Goal: Task Accomplishment & Management: Manage account settings

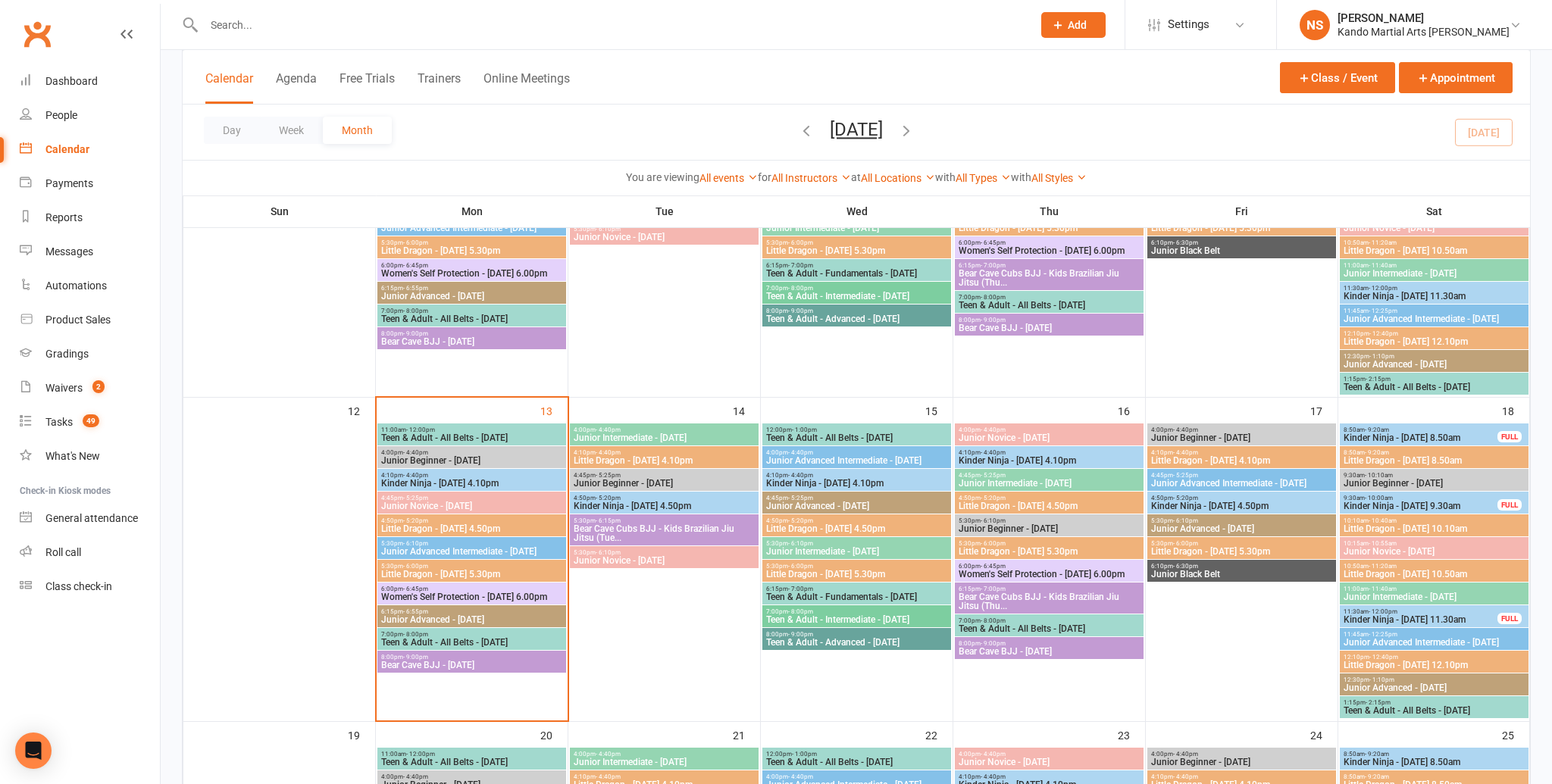
click at [452, 664] on span "Bear Cave BJJ - [DATE]" at bounding box center [472, 665] width 183 height 9
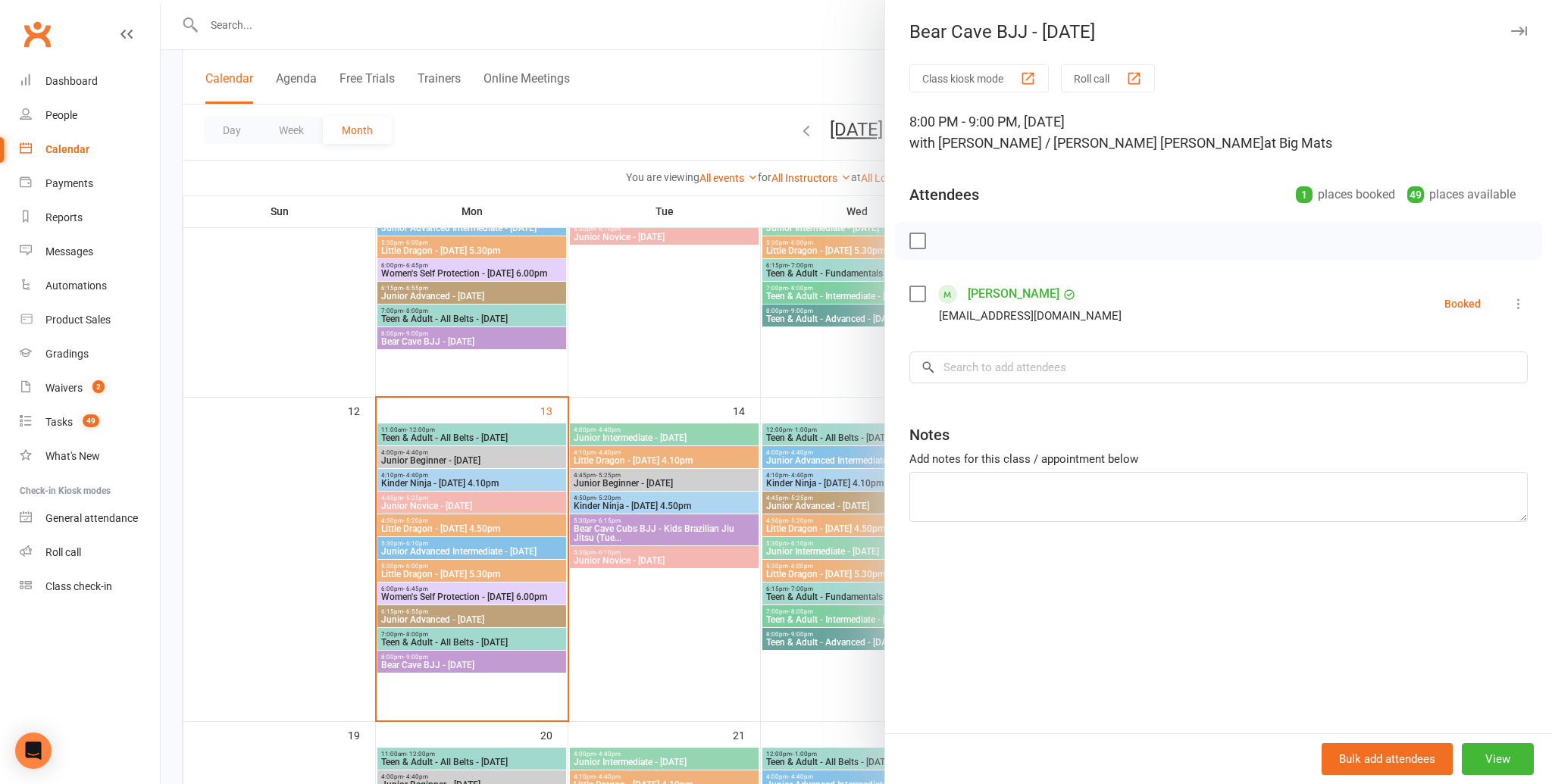
click at [697, 460] on div at bounding box center [856, 392] width 1392 height 784
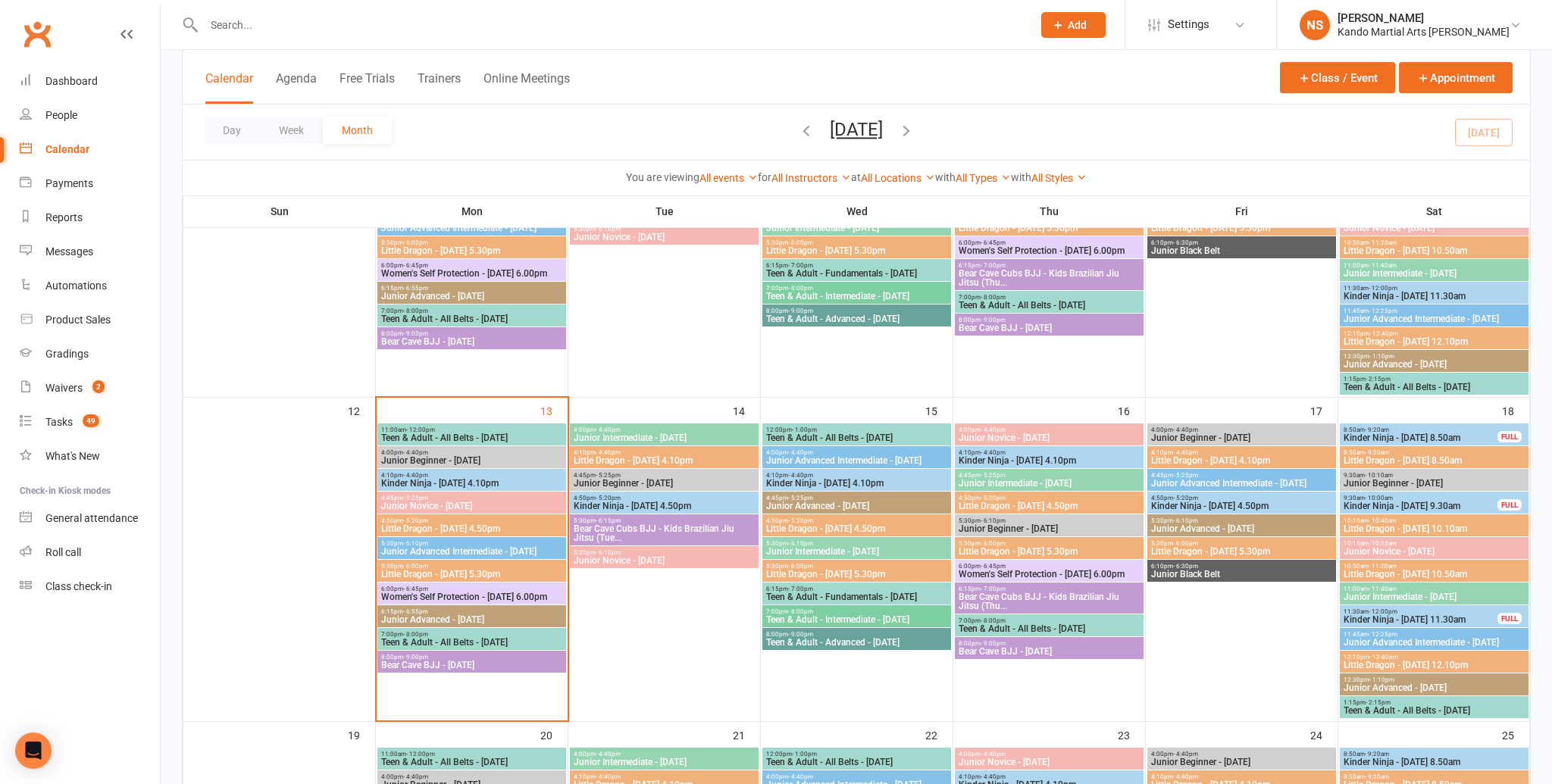
click at [258, 33] on input "text" at bounding box center [610, 25] width 823 height 21
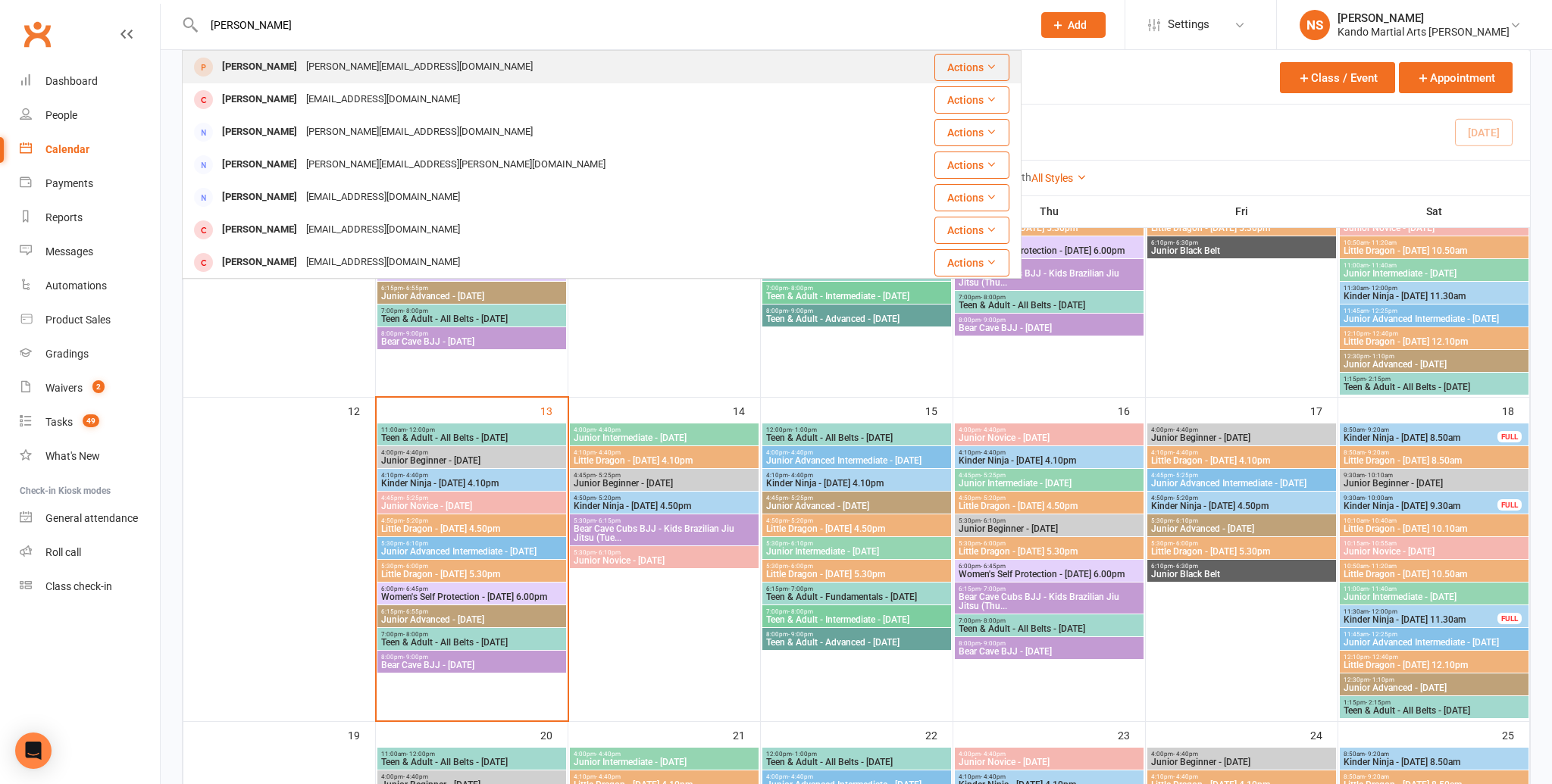
type input "[PERSON_NAME]"
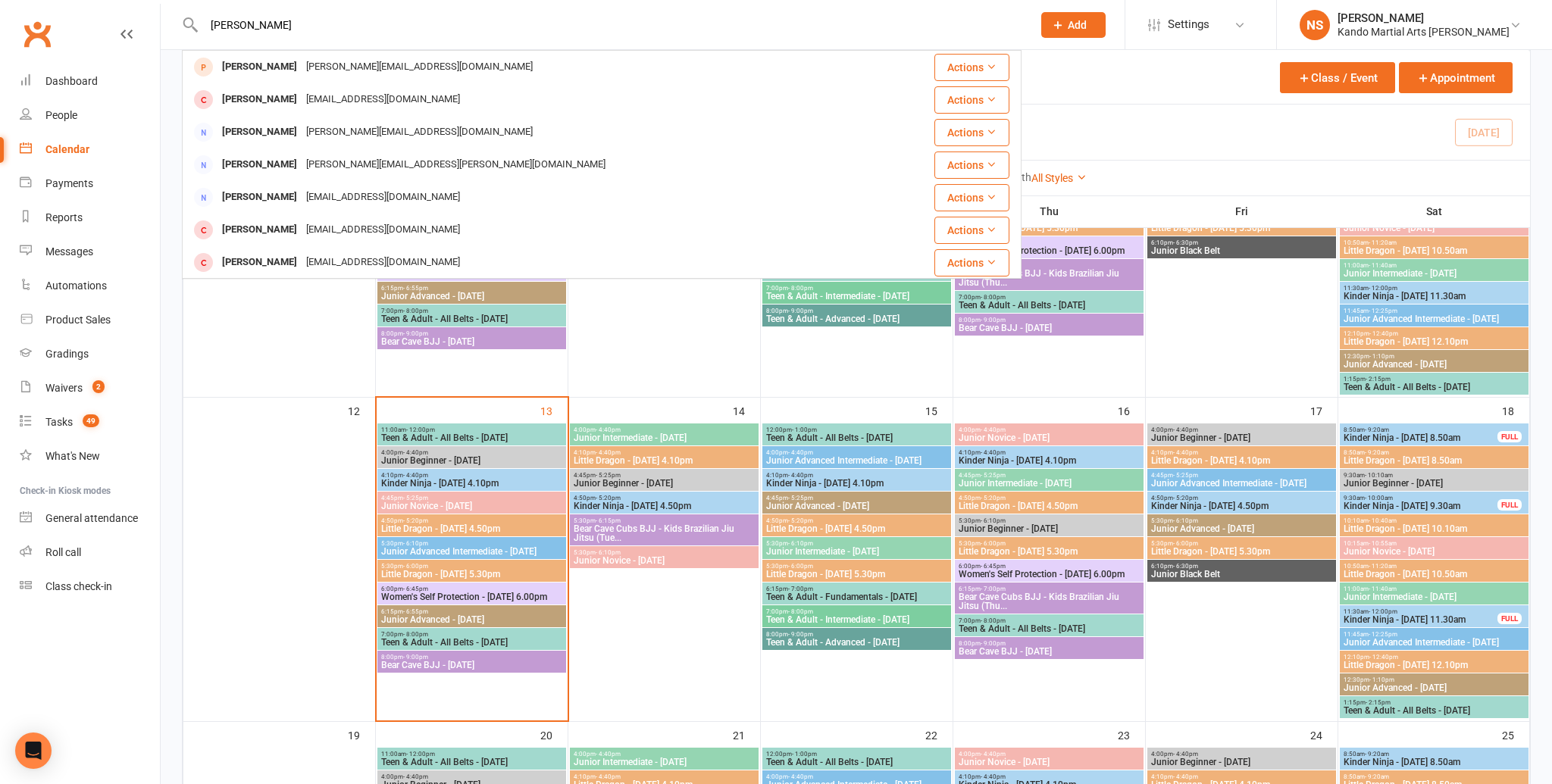
click at [252, 65] on div "[PERSON_NAME]" at bounding box center [259, 67] width 84 height 22
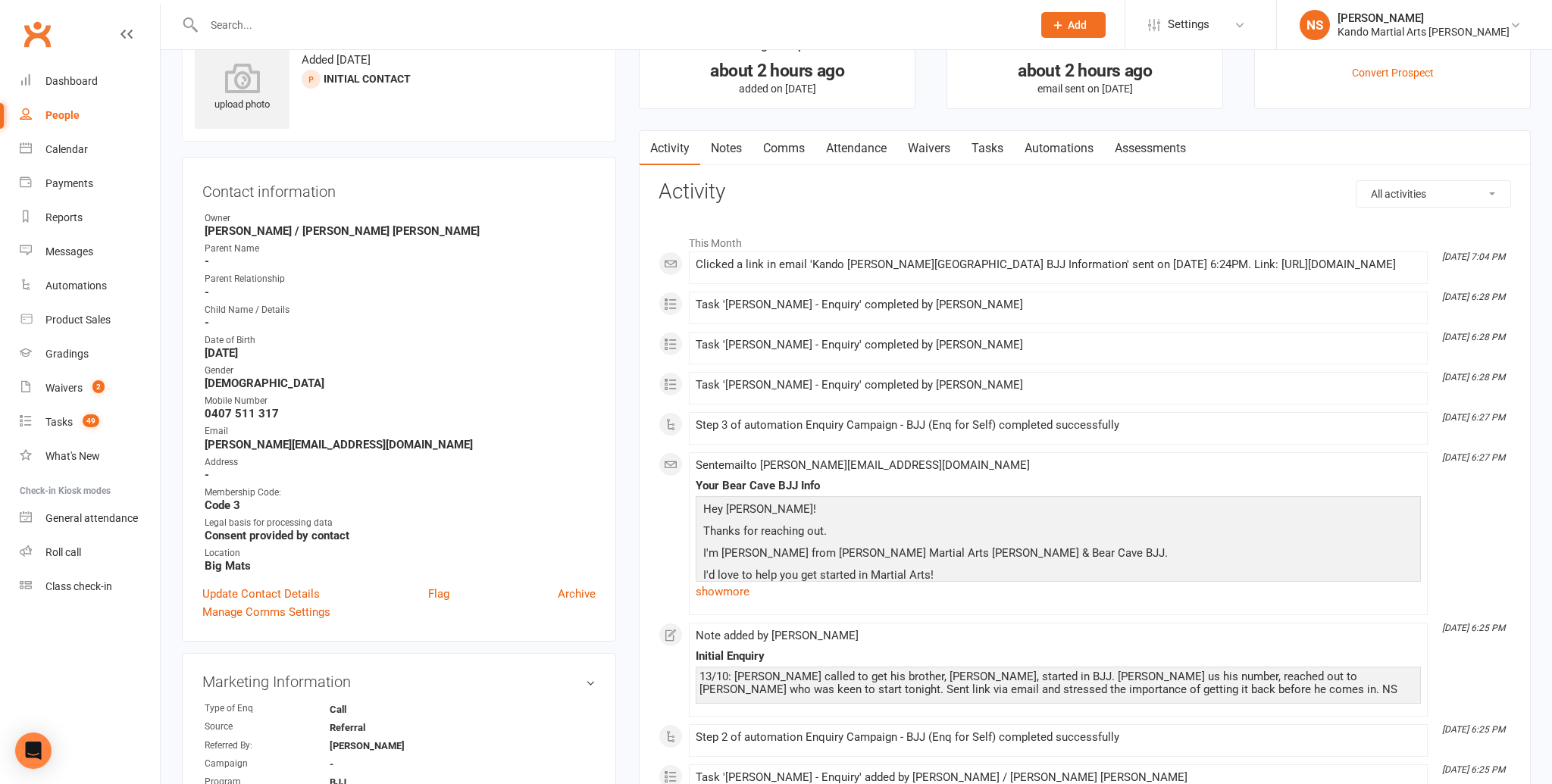
scroll to position [53, 0]
click at [844, 144] on link "Attendance" at bounding box center [856, 145] width 82 height 35
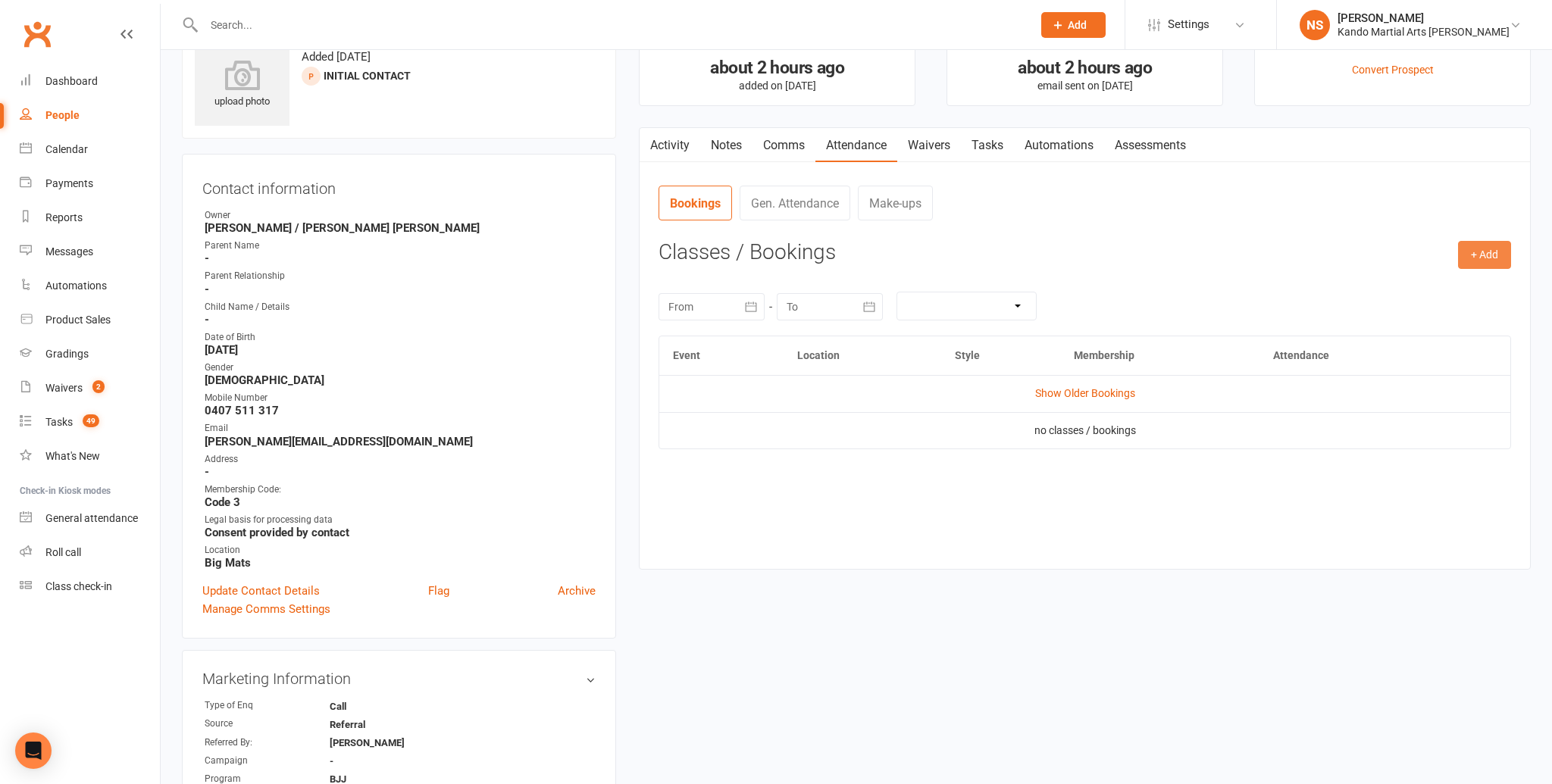
click at [1488, 255] on button "+ Add" at bounding box center [1485, 254] width 53 height 27
click at [1417, 280] on link "Book Event" at bounding box center [1435, 290] width 150 height 30
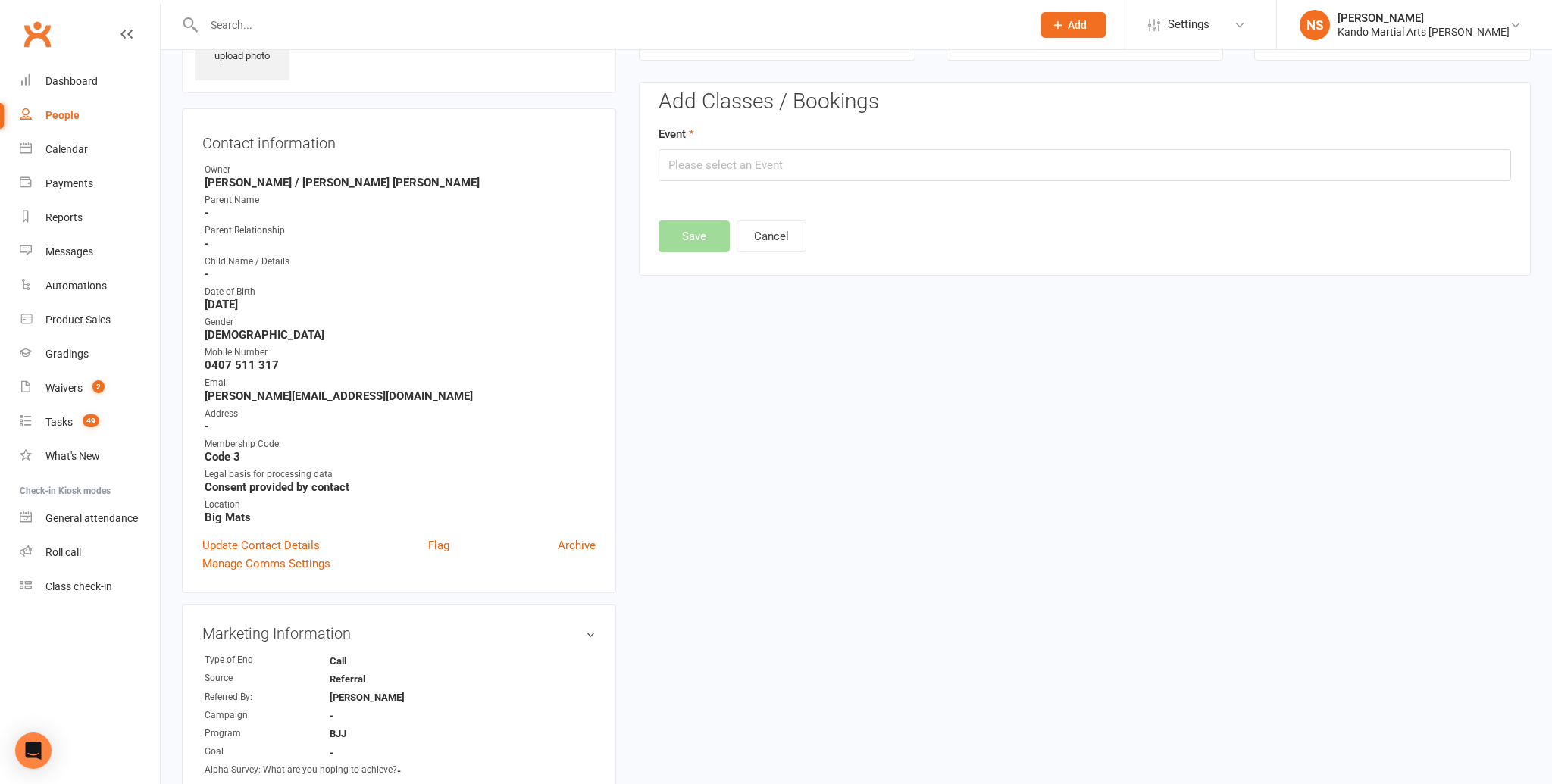
scroll to position [104, 0]
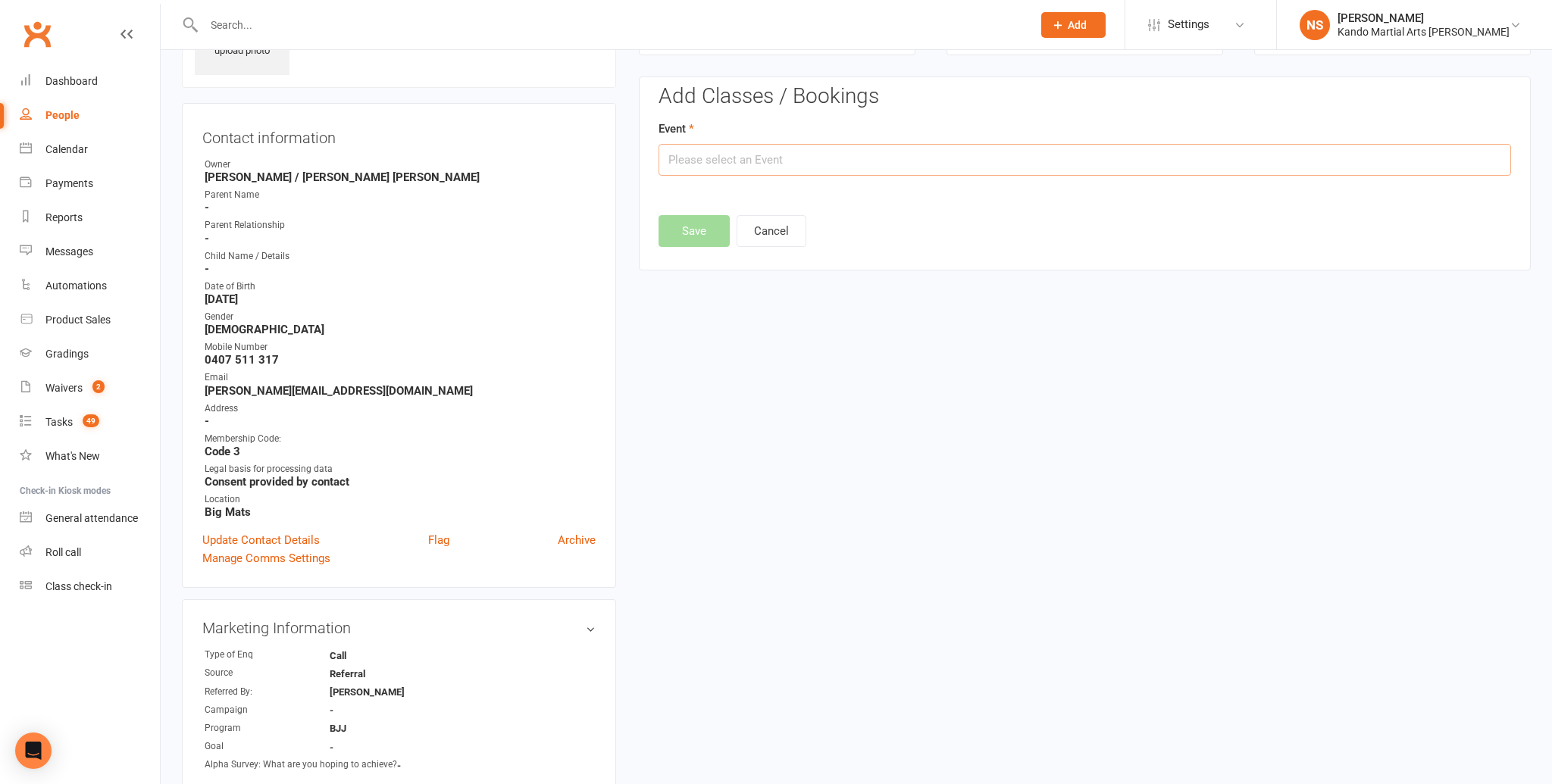
click at [729, 156] on input "text" at bounding box center [1085, 160] width 852 height 32
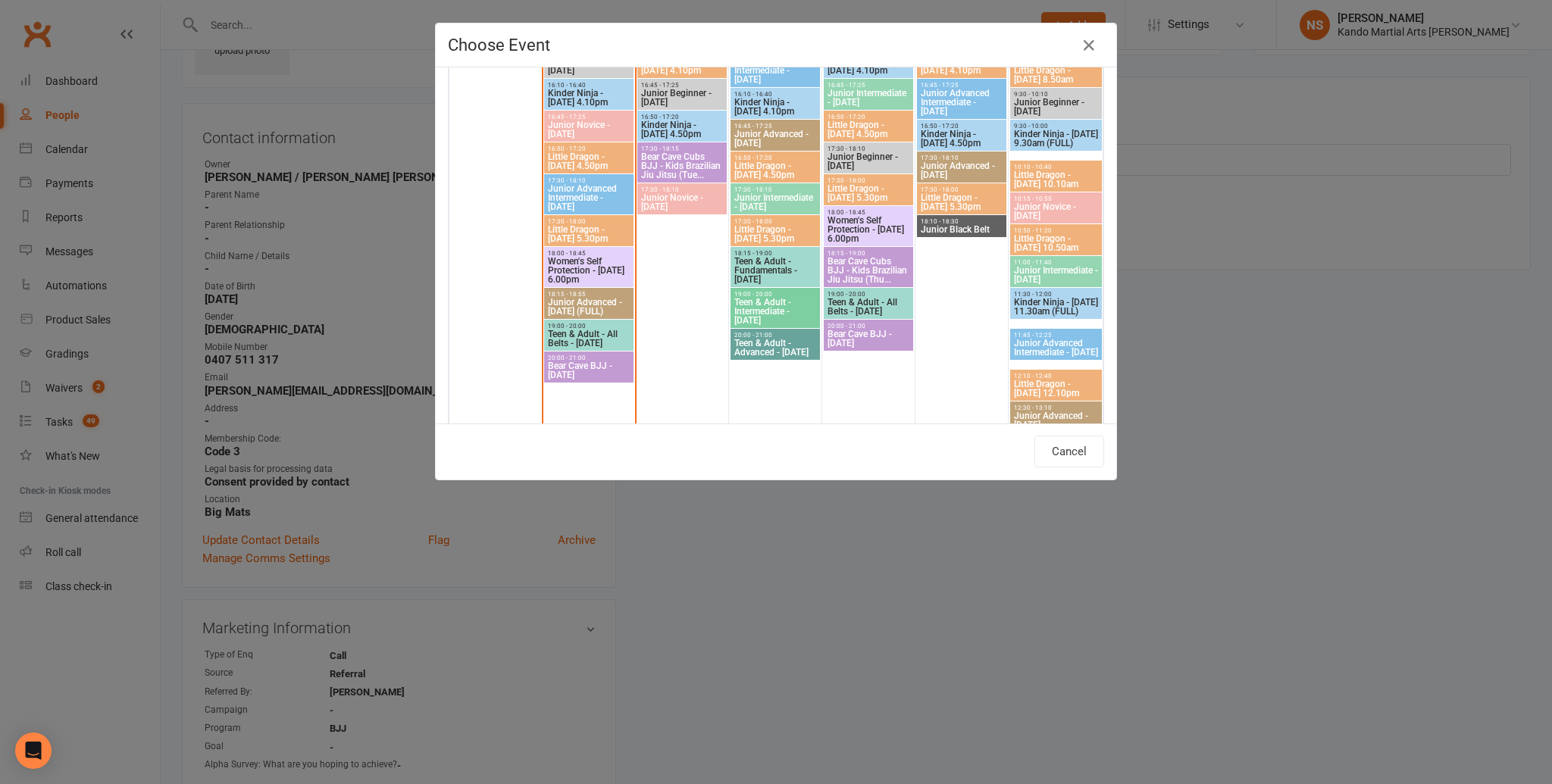
scroll to position [725, 0]
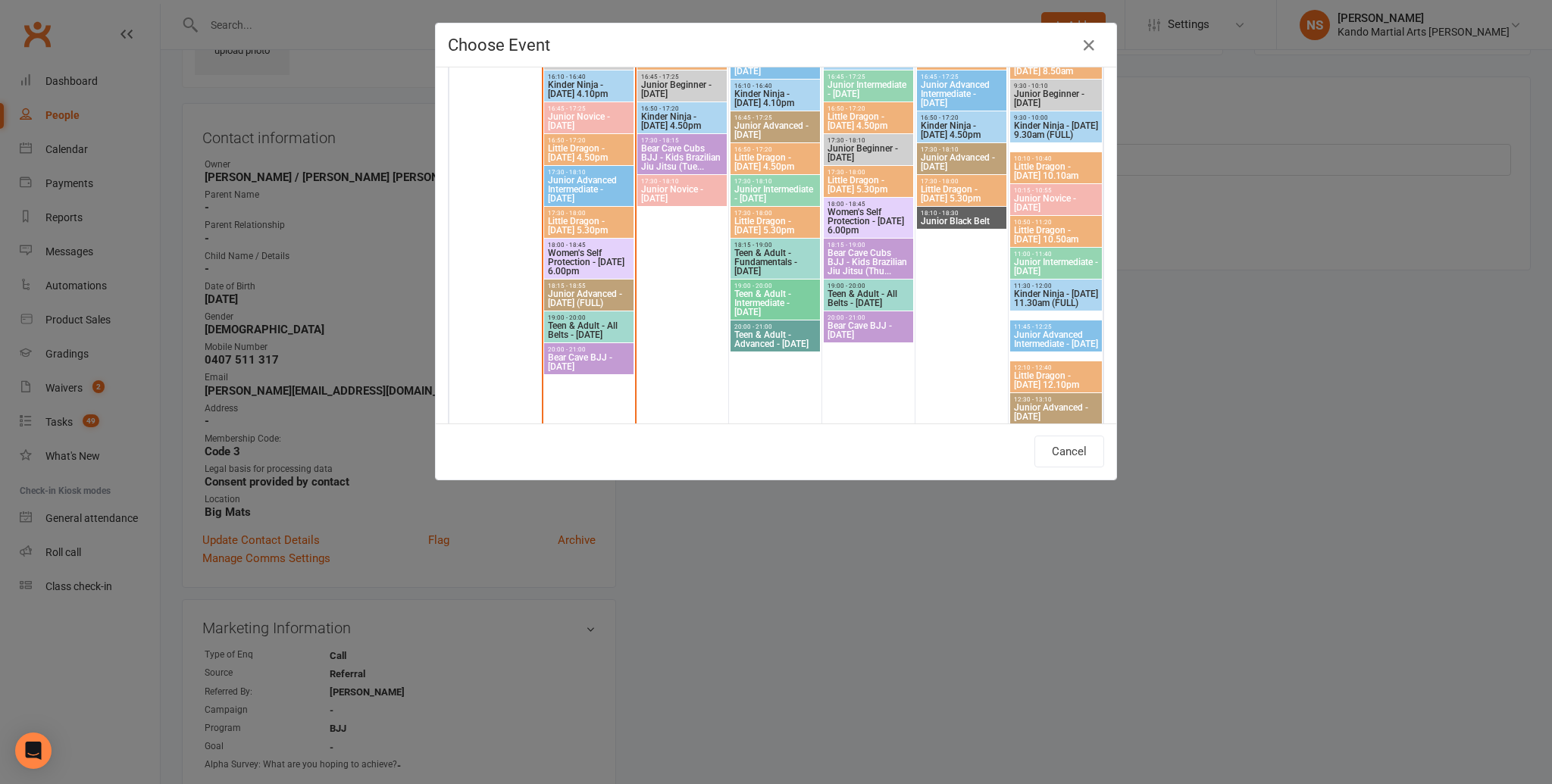
click at [581, 360] on span "Bear Cave BJJ - [DATE]" at bounding box center [589, 362] width 83 height 18
type input "Bear Cave BJJ - [DATE] - [DATE] 8:00:00 PM"
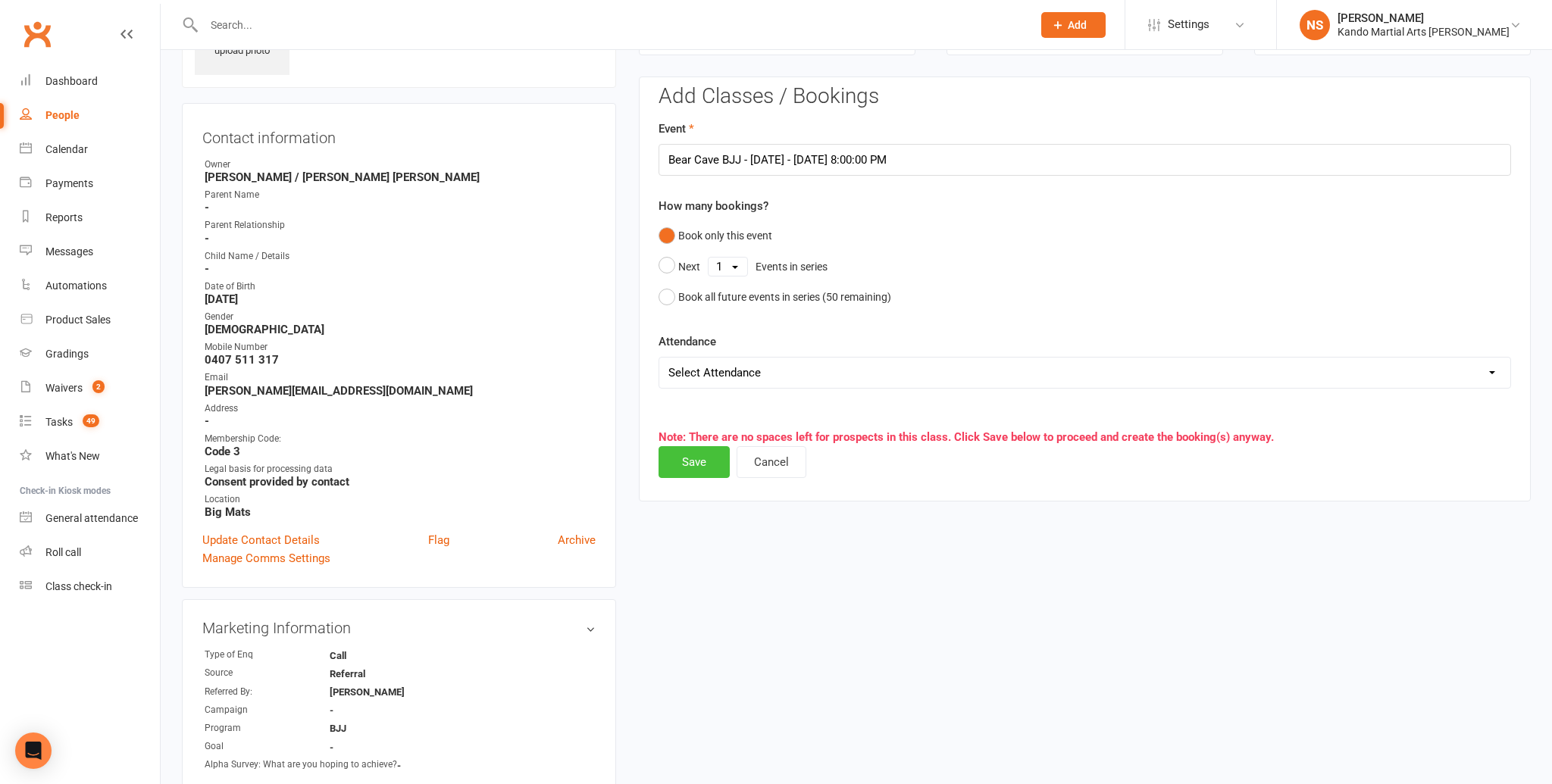
click at [702, 466] on button "Save" at bounding box center [694, 462] width 71 height 32
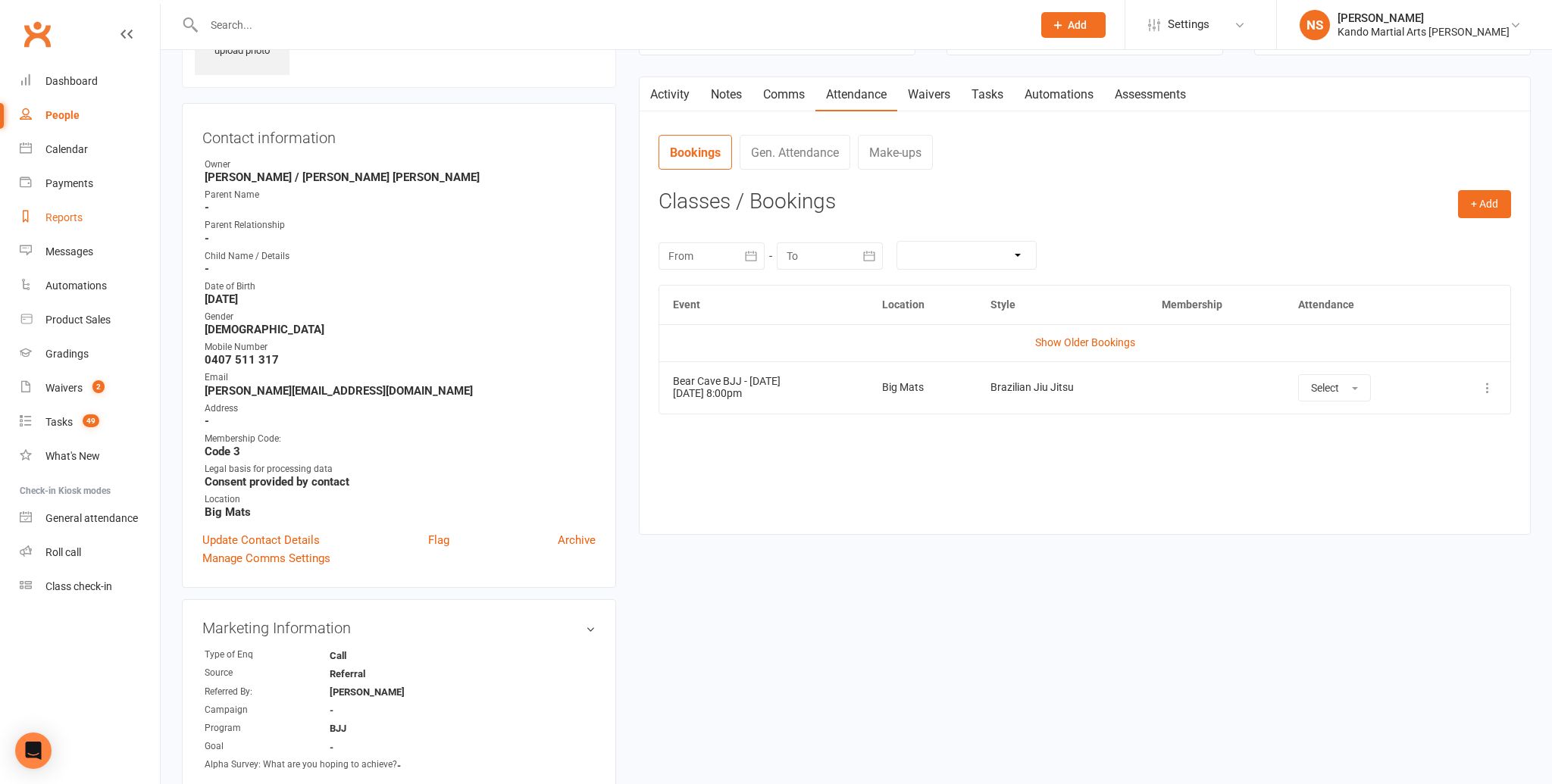
click at [57, 227] on link "Reports" at bounding box center [90, 217] width 140 height 34
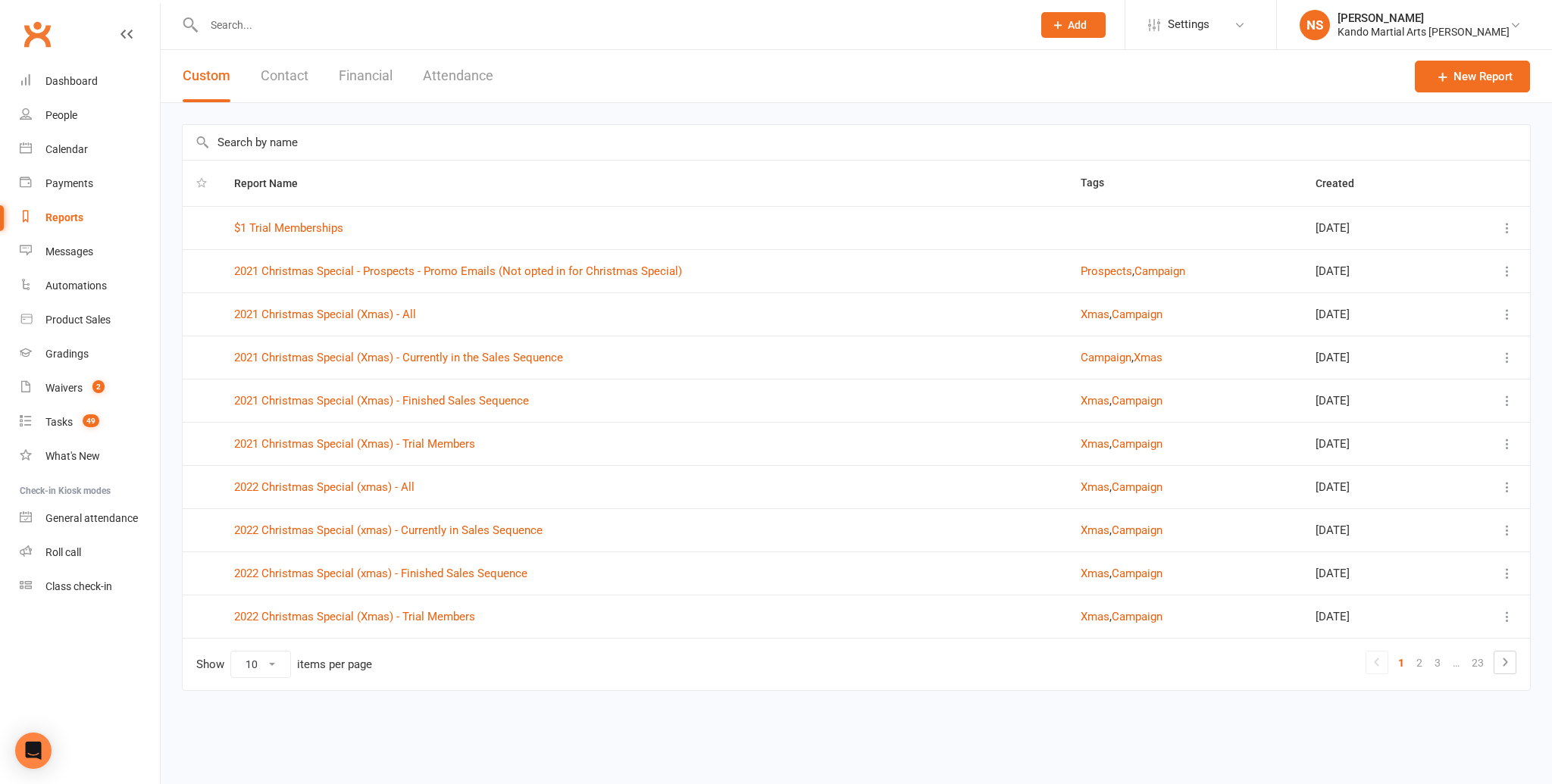
click at [271, 141] on input "text" at bounding box center [856, 142] width 1347 height 35
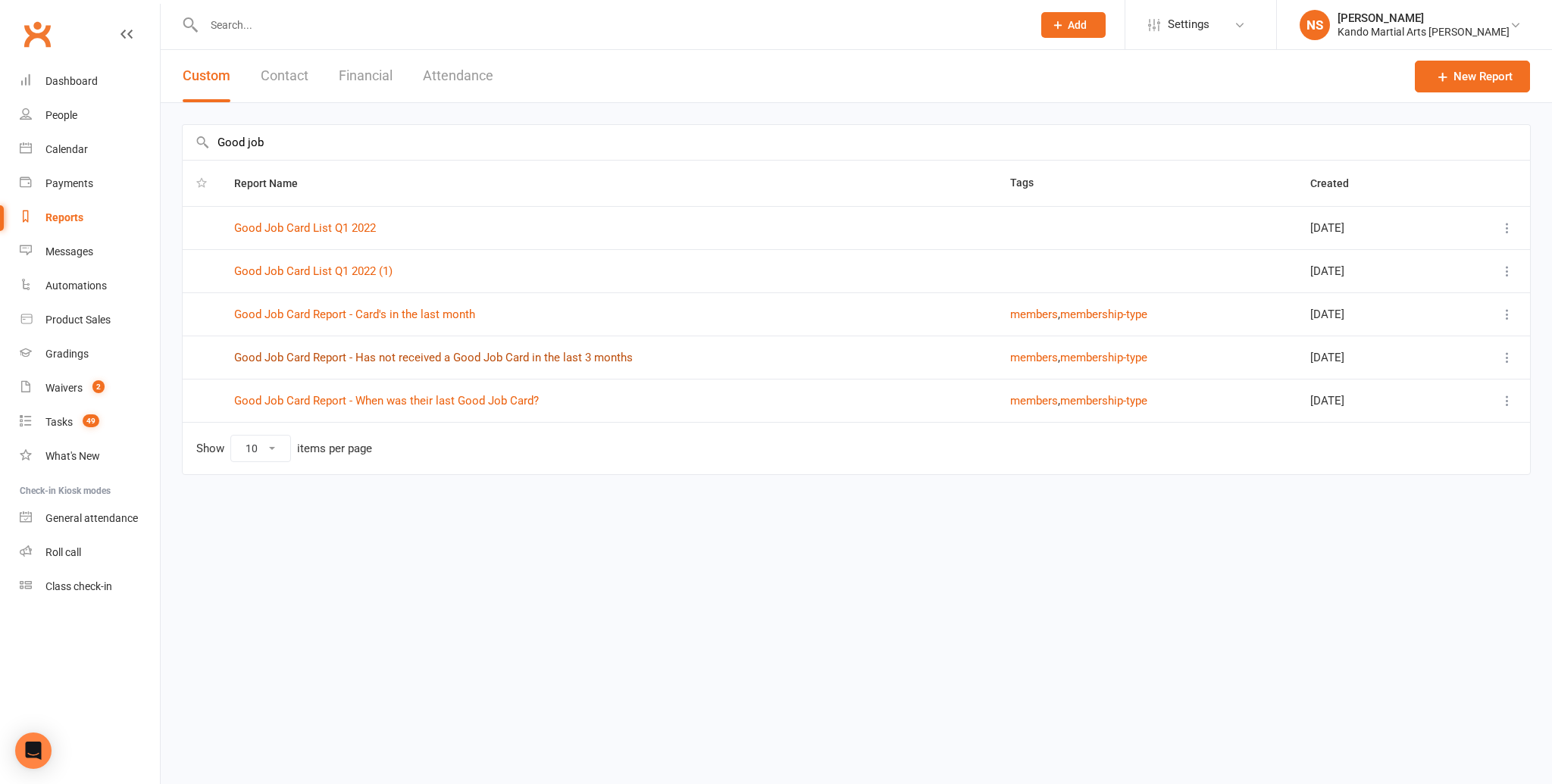
type input "Good job"
click at [455, 352] on link "Good Job Card Report - Has not received a Good Job Card in the last 3 months" at bounding box center [433, 357] width 399 height 14
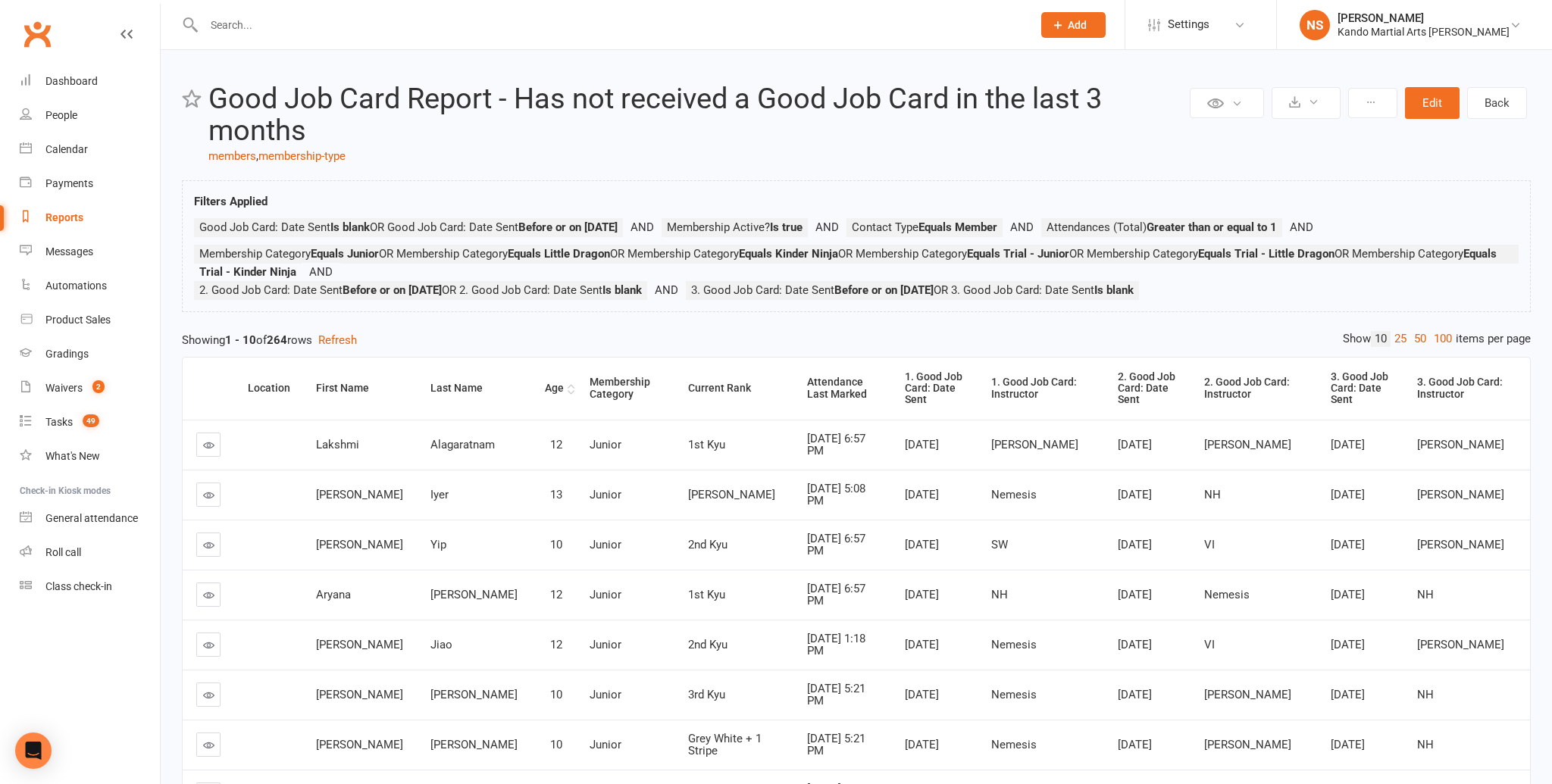
scroll to position [29, 0]
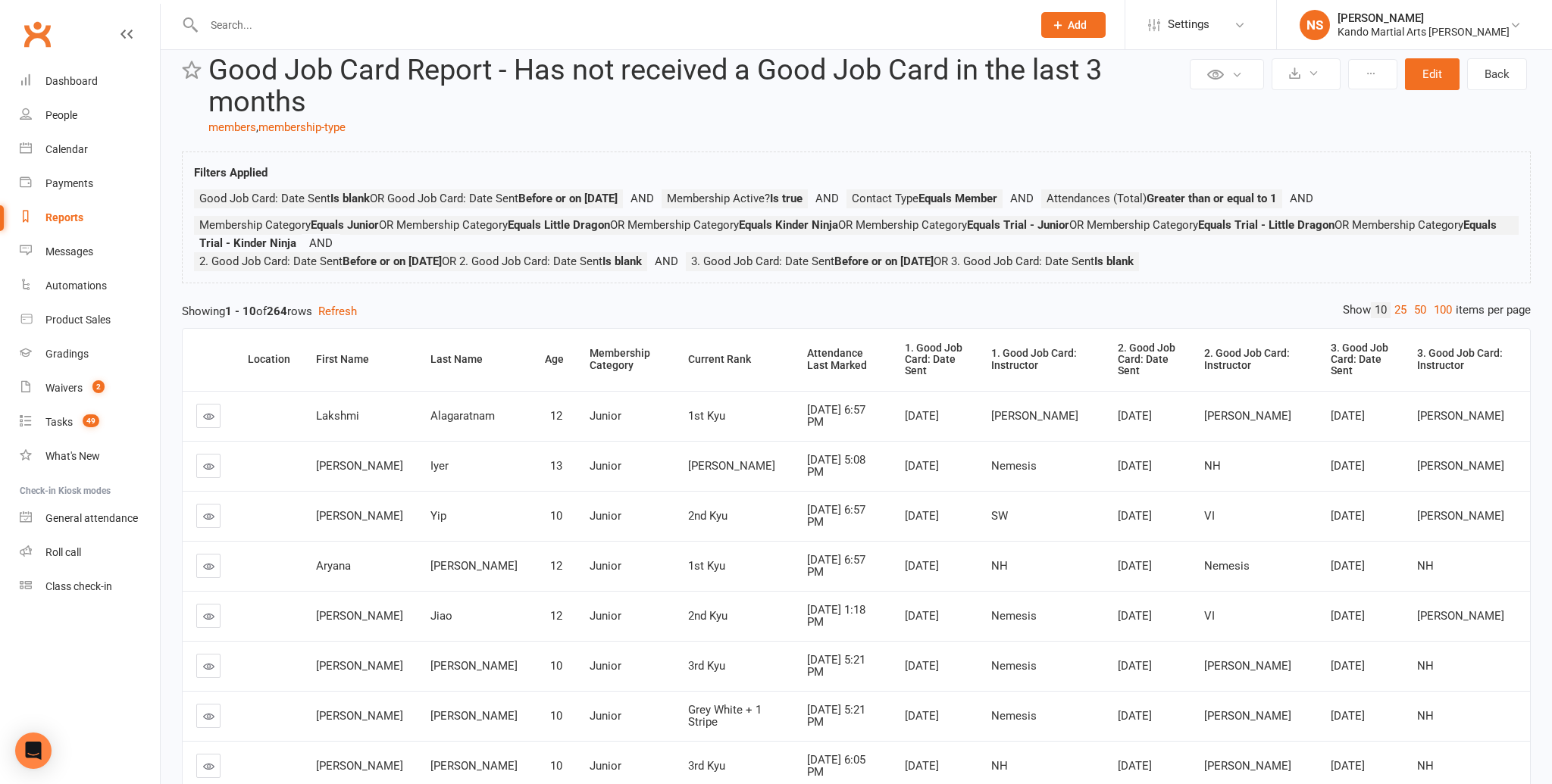
click at [208, 412] on link at bounding box center [209, 416] width 24 height 24
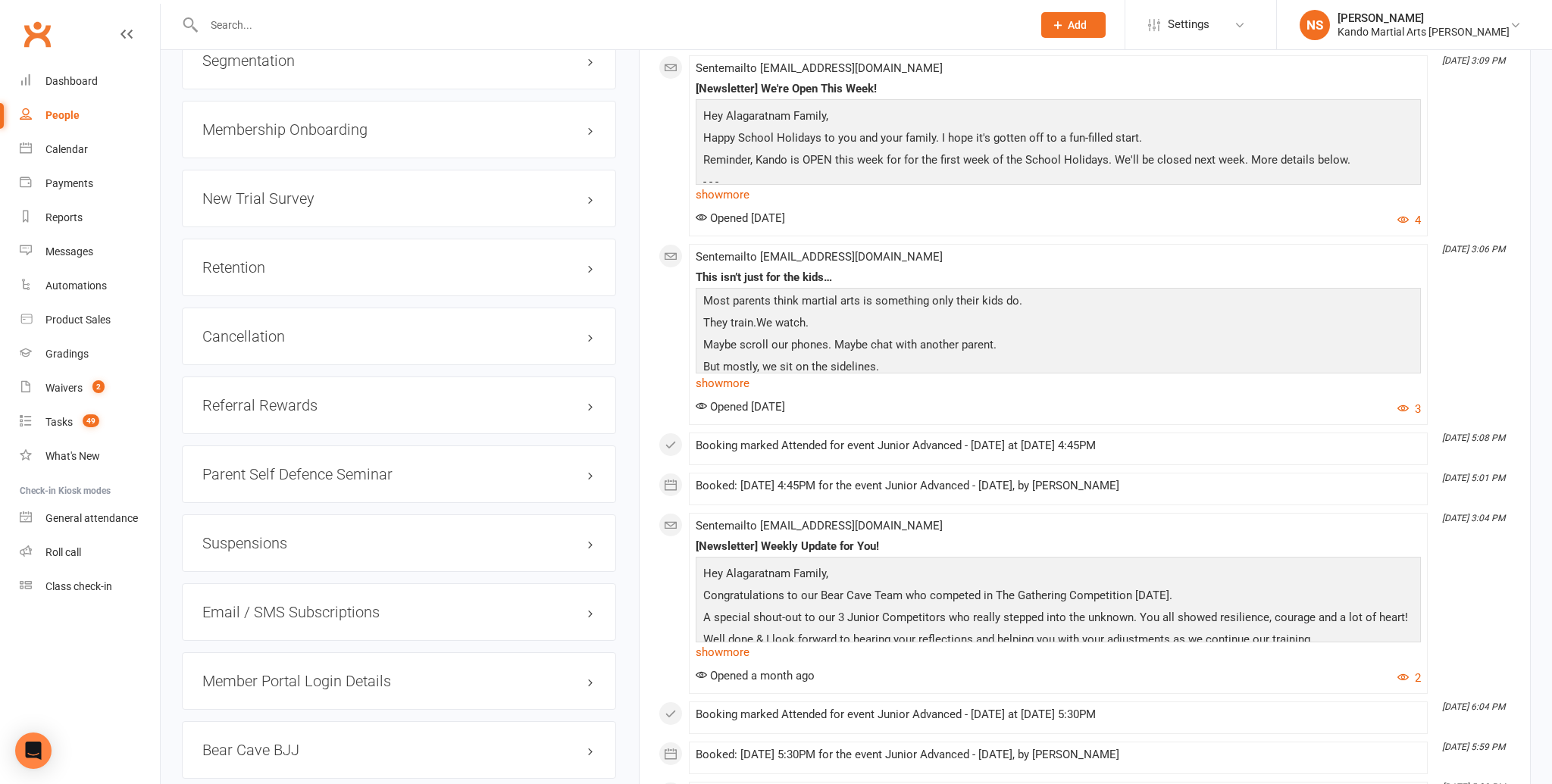
scroll to position [1857, 0]
click at [577, 263] on link "edit" at bounding box center [568, 270] width 18 height 13
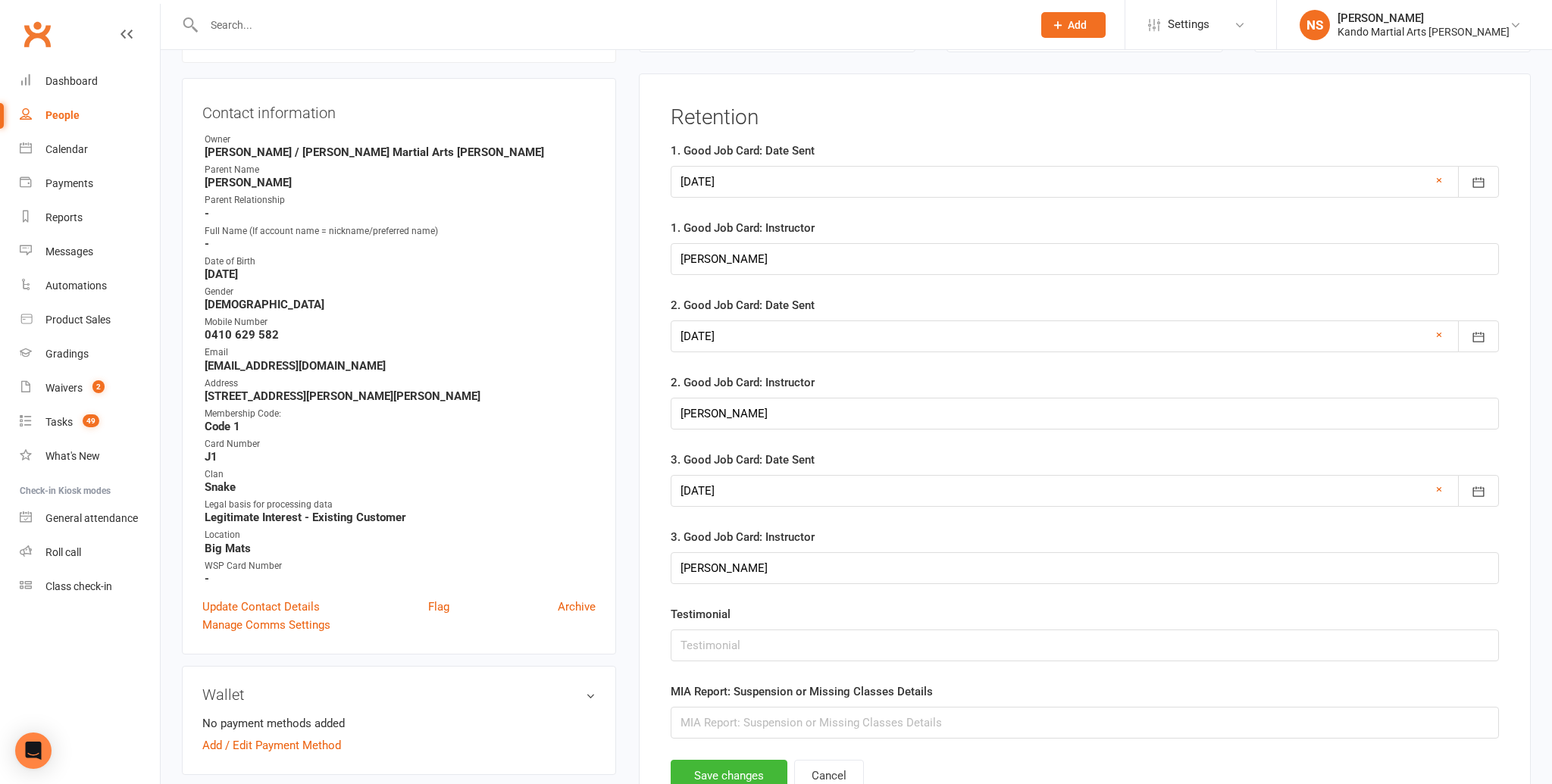
scroll to position [148, 0]
click at [908, 188] on div at bounding box center [1085, 185] width 828 height 32
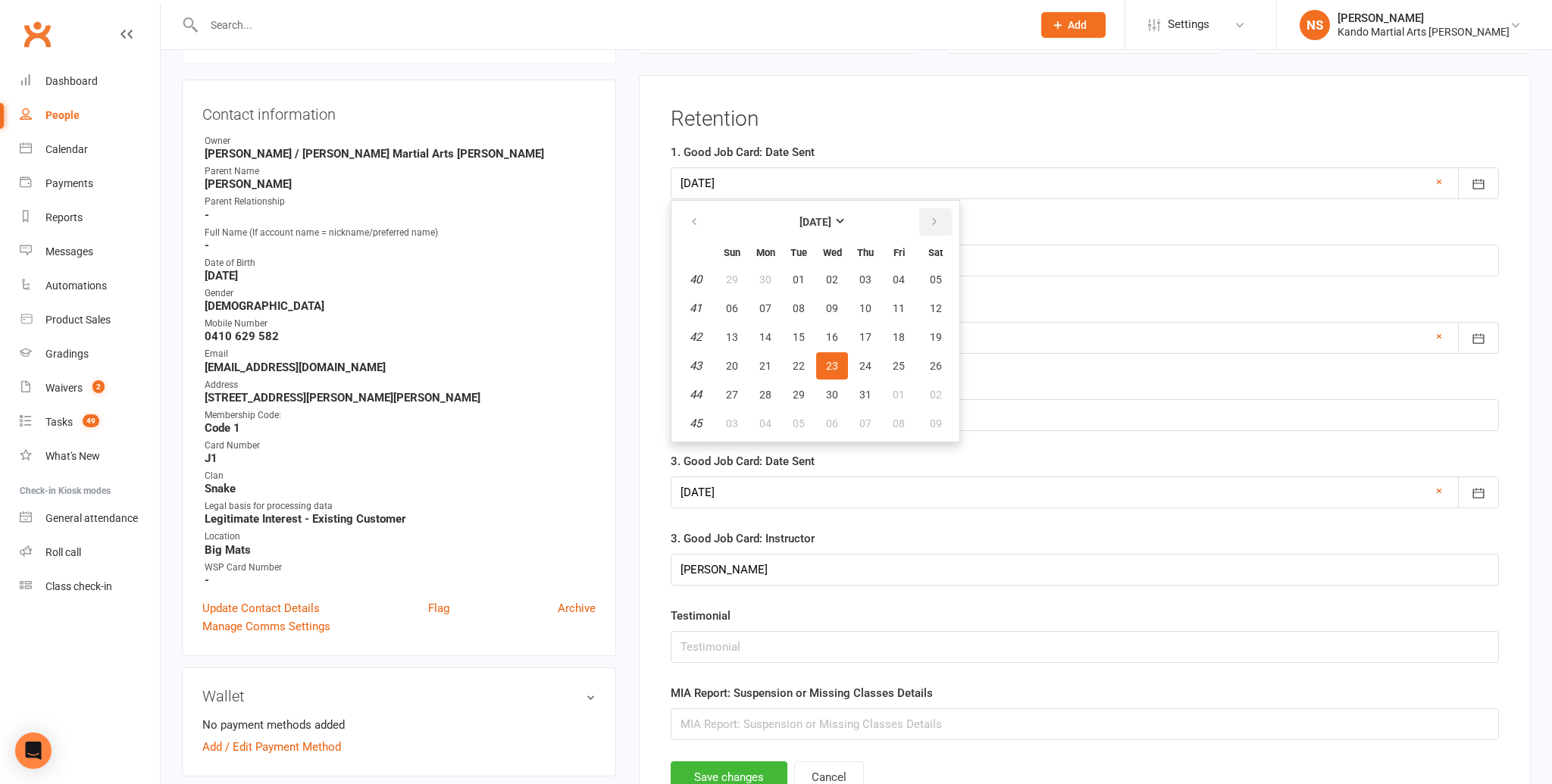
click at [925, 225] on button "button" at bounding box center [936, 222] width 33 height 27
click at [925, 225] on button "button" at bounding box center [936, 220] width 33 height 27
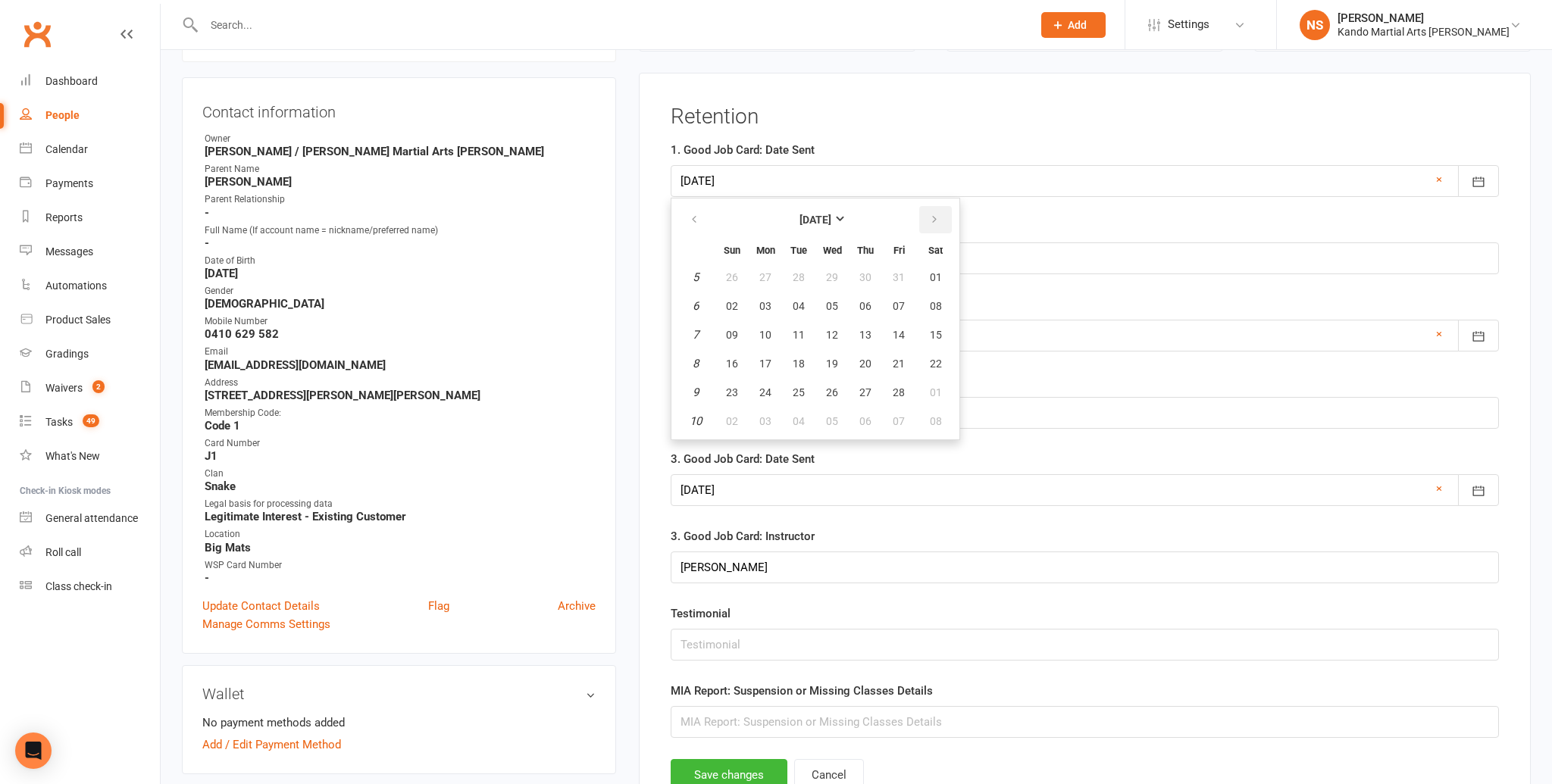
click at [925, 225] on button "button" at bounding box center [936, 220] width 33 height 27
click at [926, 225] on button "button" at bounding box center [936, 220] width 33 height 27
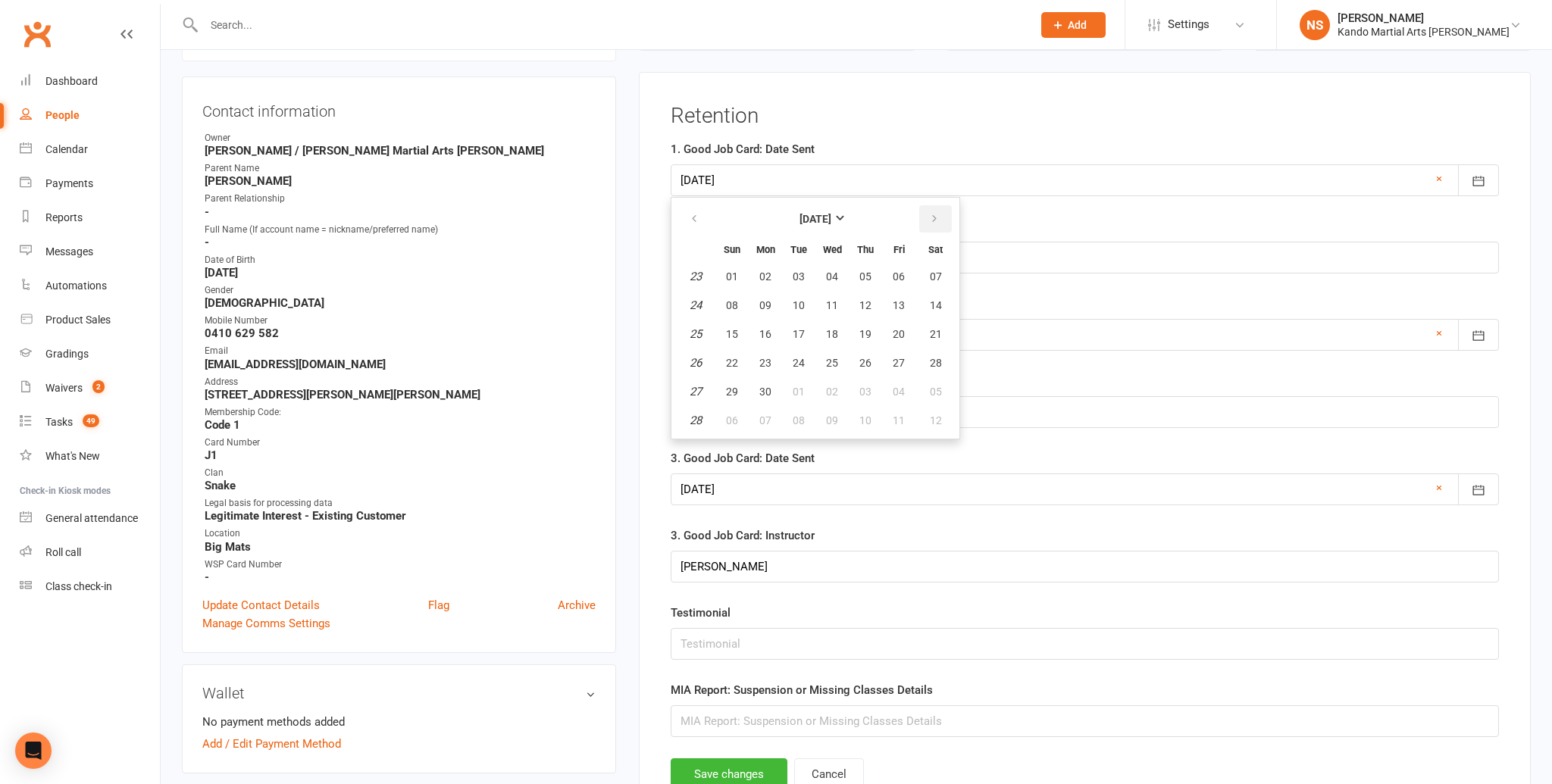
click at [926, 225] on button "button" at bounding box center [936, 219] width 33 height 27
click at [768, 323] on button "13" at bounding box center [766, 332] width 32 height 27
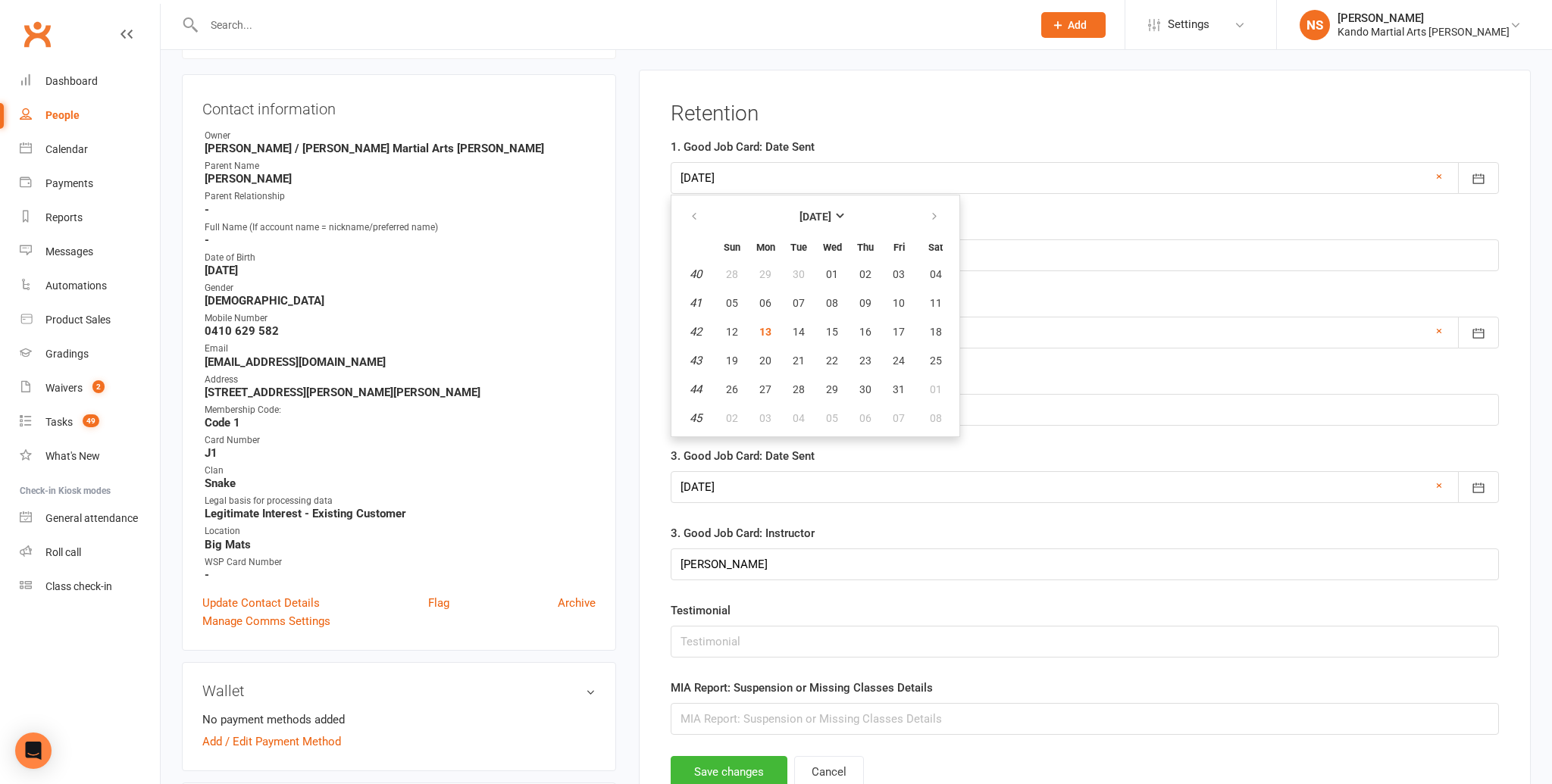
type input "[DATE]"
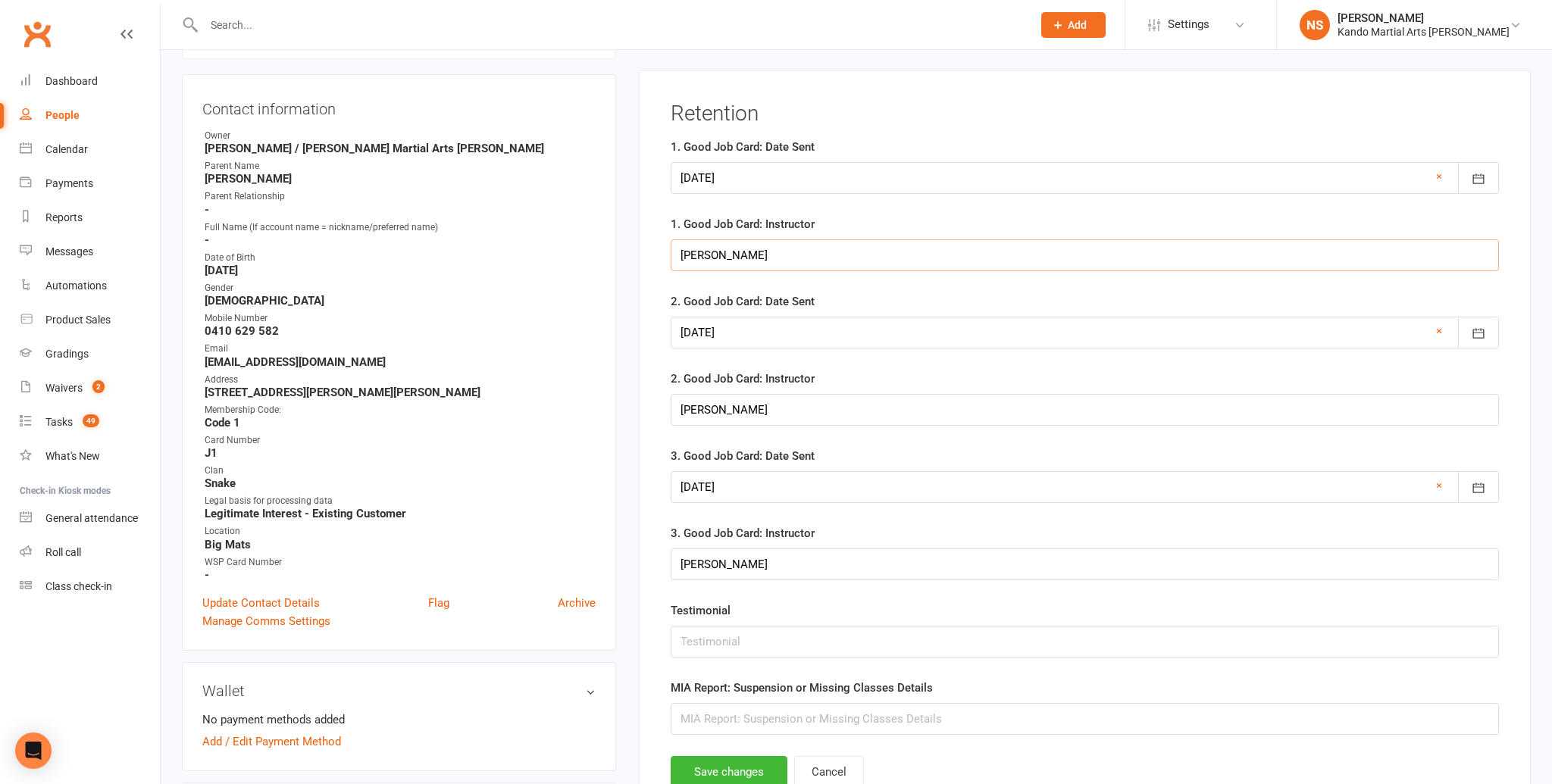
drag, startPoint x: 790, startPoint y: 257, endPoint x: 605, endPoint y: 254, distance: 185.0
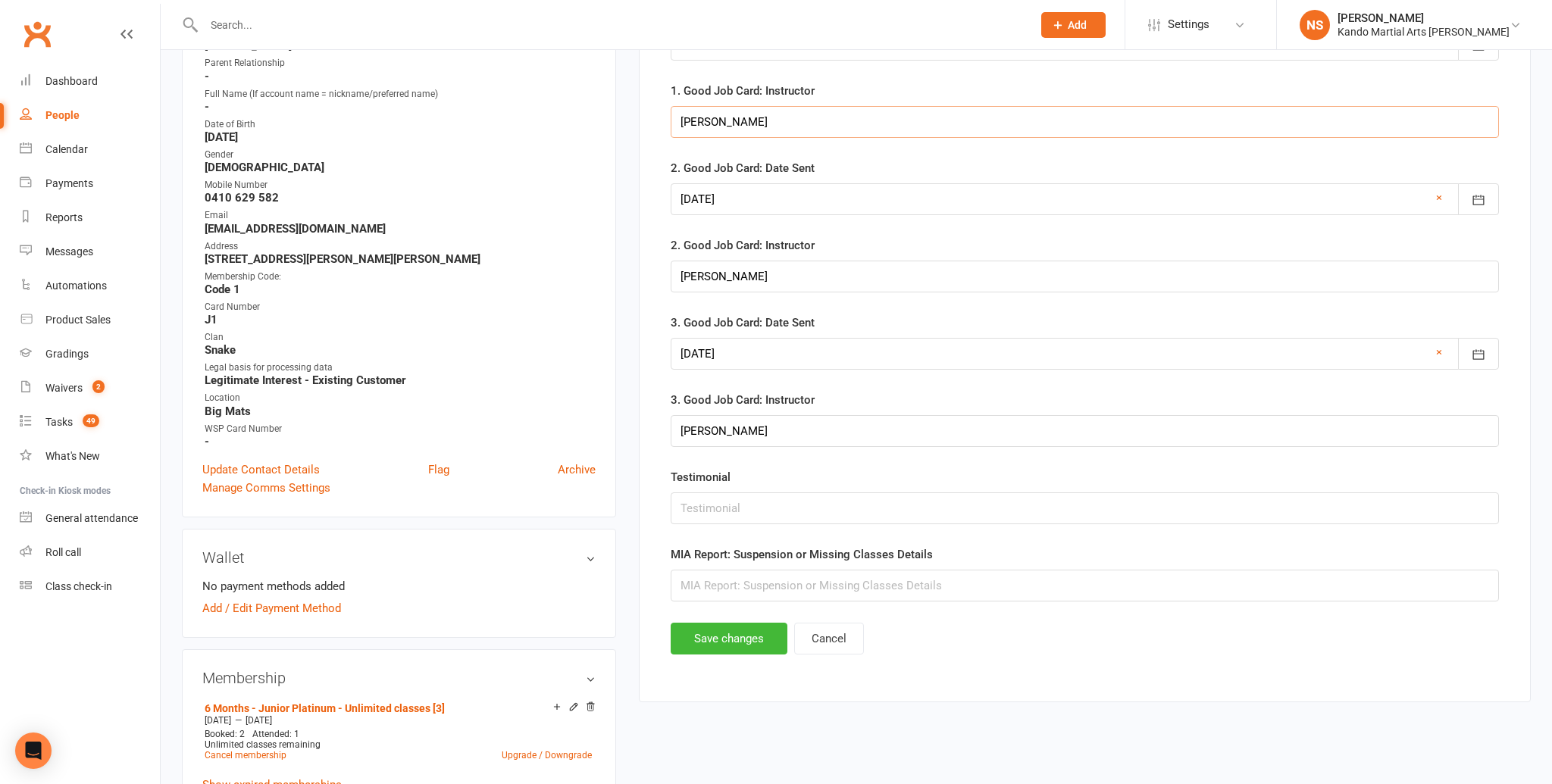
scroll to position [288, 0]
type input "[PERSON_NAME]"
click at [712, 643] on button "Save changes" at bounding box center [729, 638] width 116 height 32
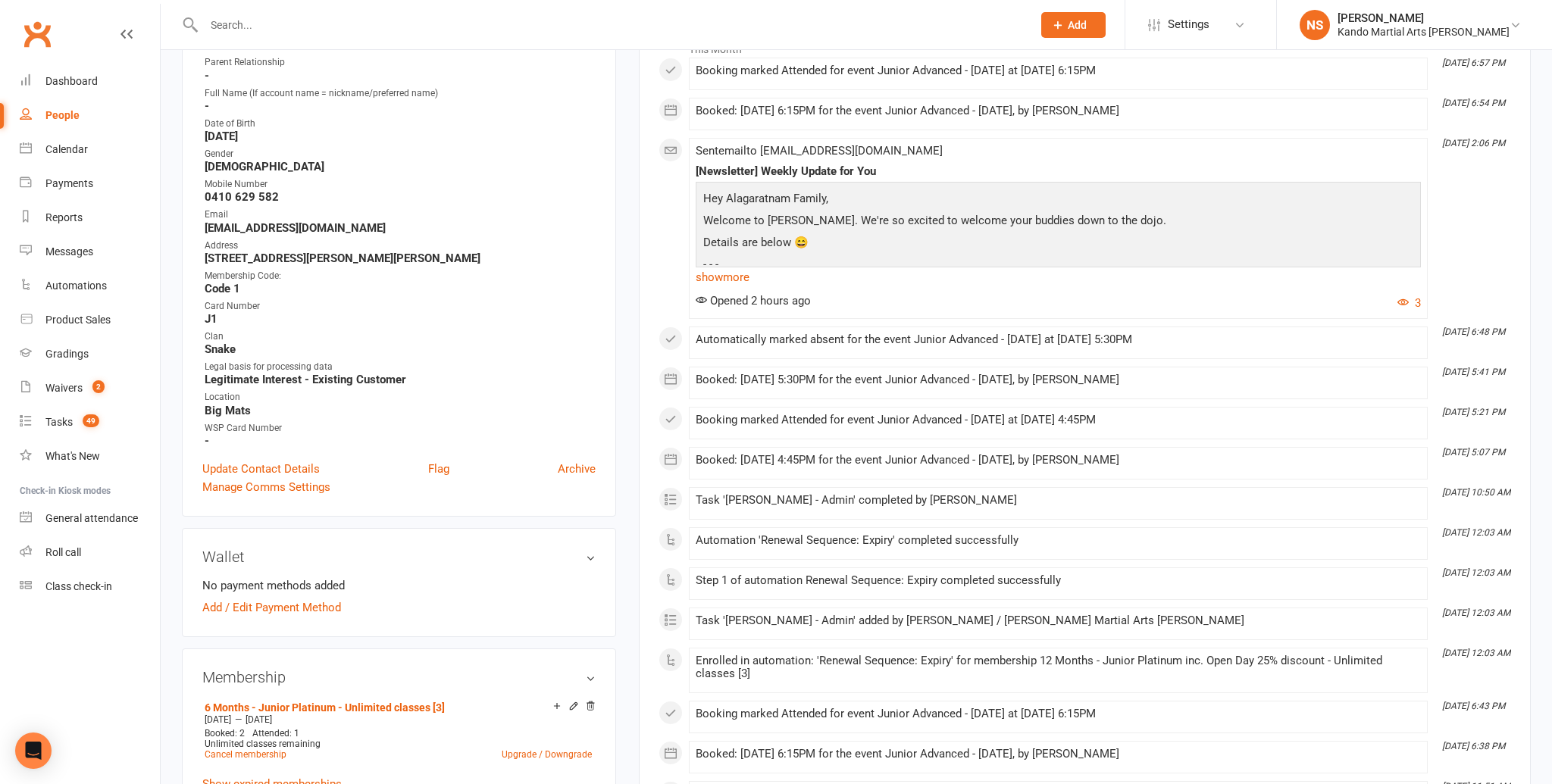
click at [1145, 530] on li "[DATE] 12:03 AM Automation 'Renewal Sequence: Expiry' completed successfully" at bounding box center [1058, 543] width 739 height 33
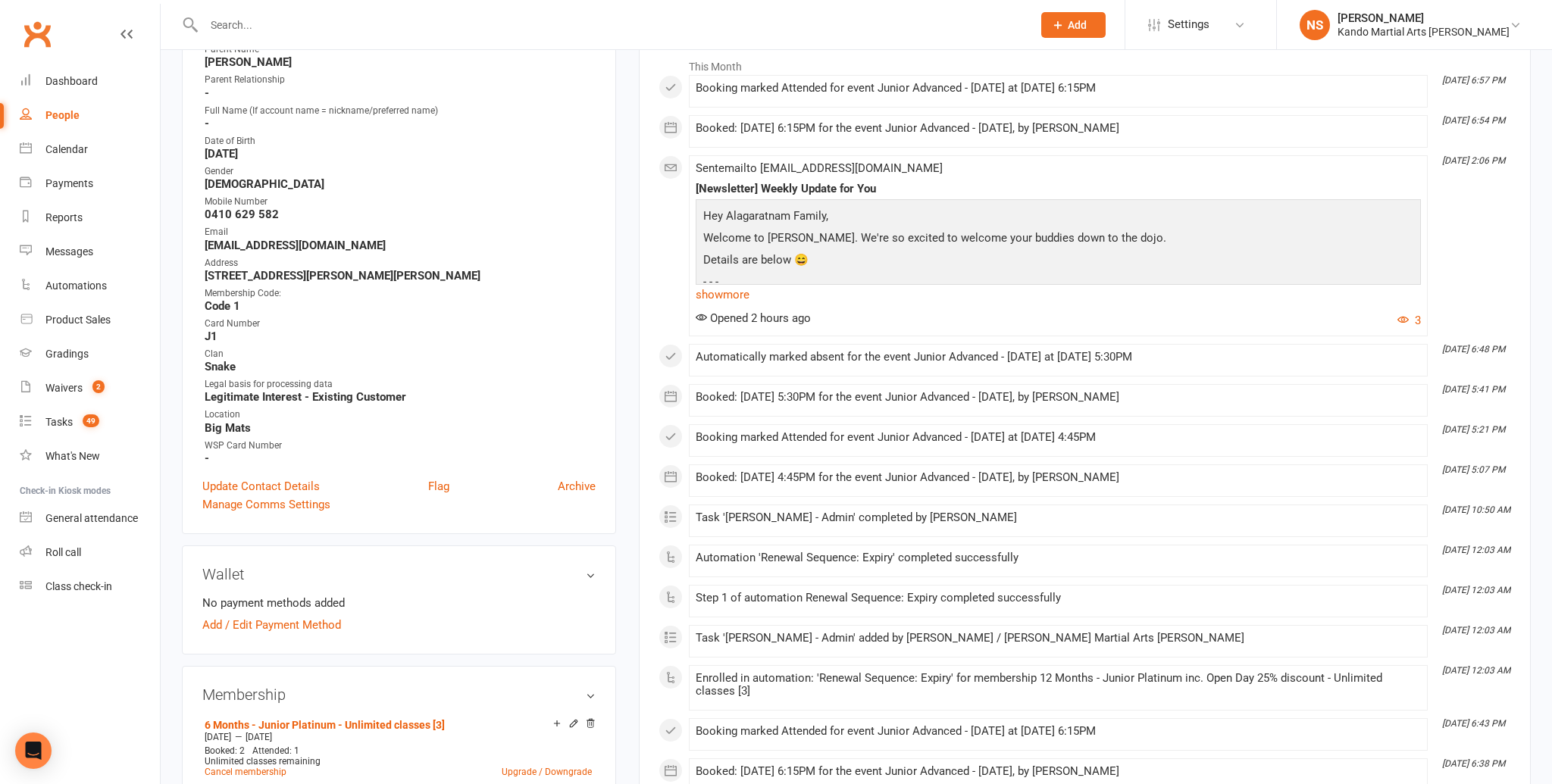
scroll to position [0, 0]
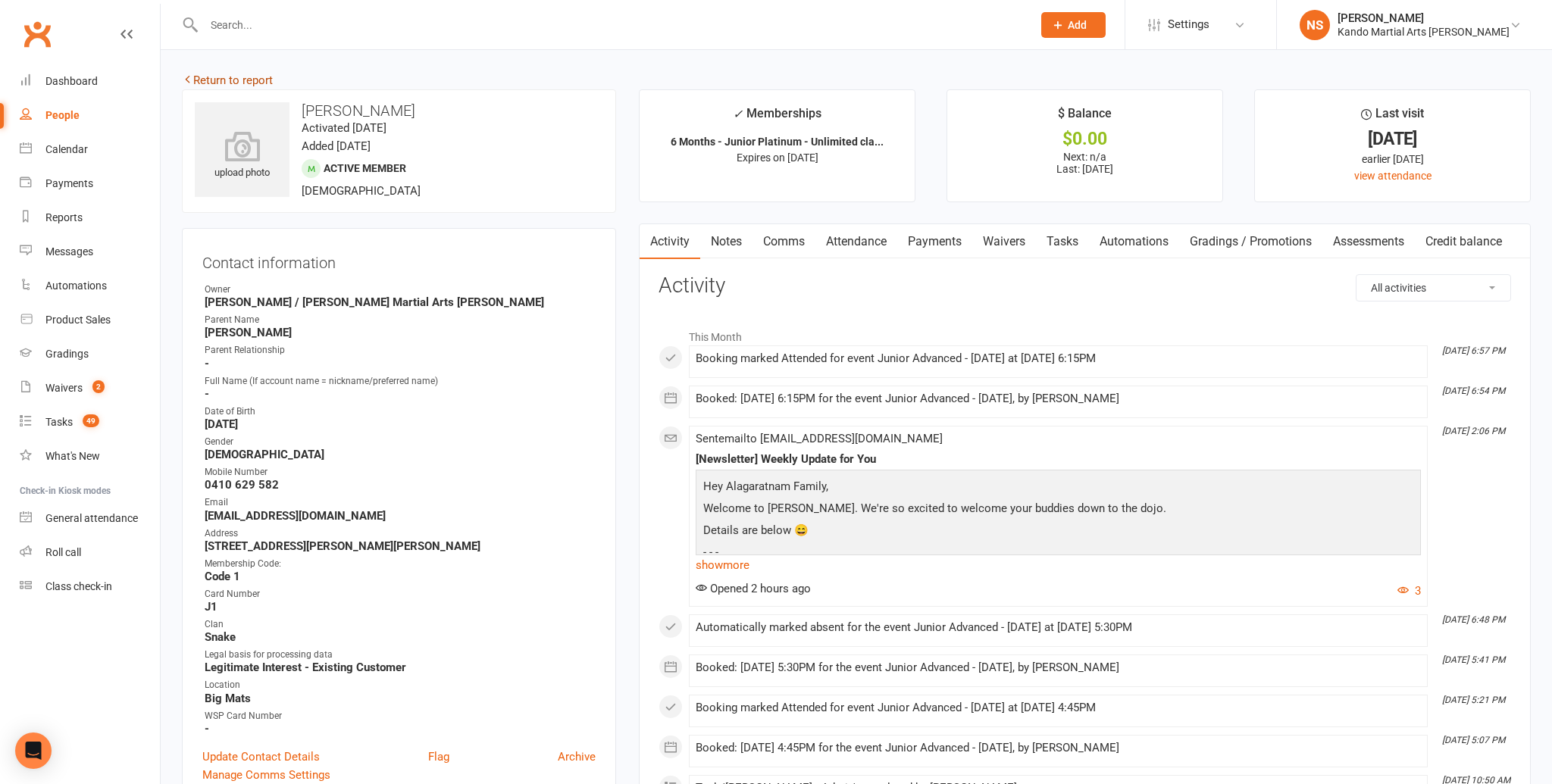
click at [222, 86] on link "Return to report" at bounding box center [227, 80] width 91 height 14
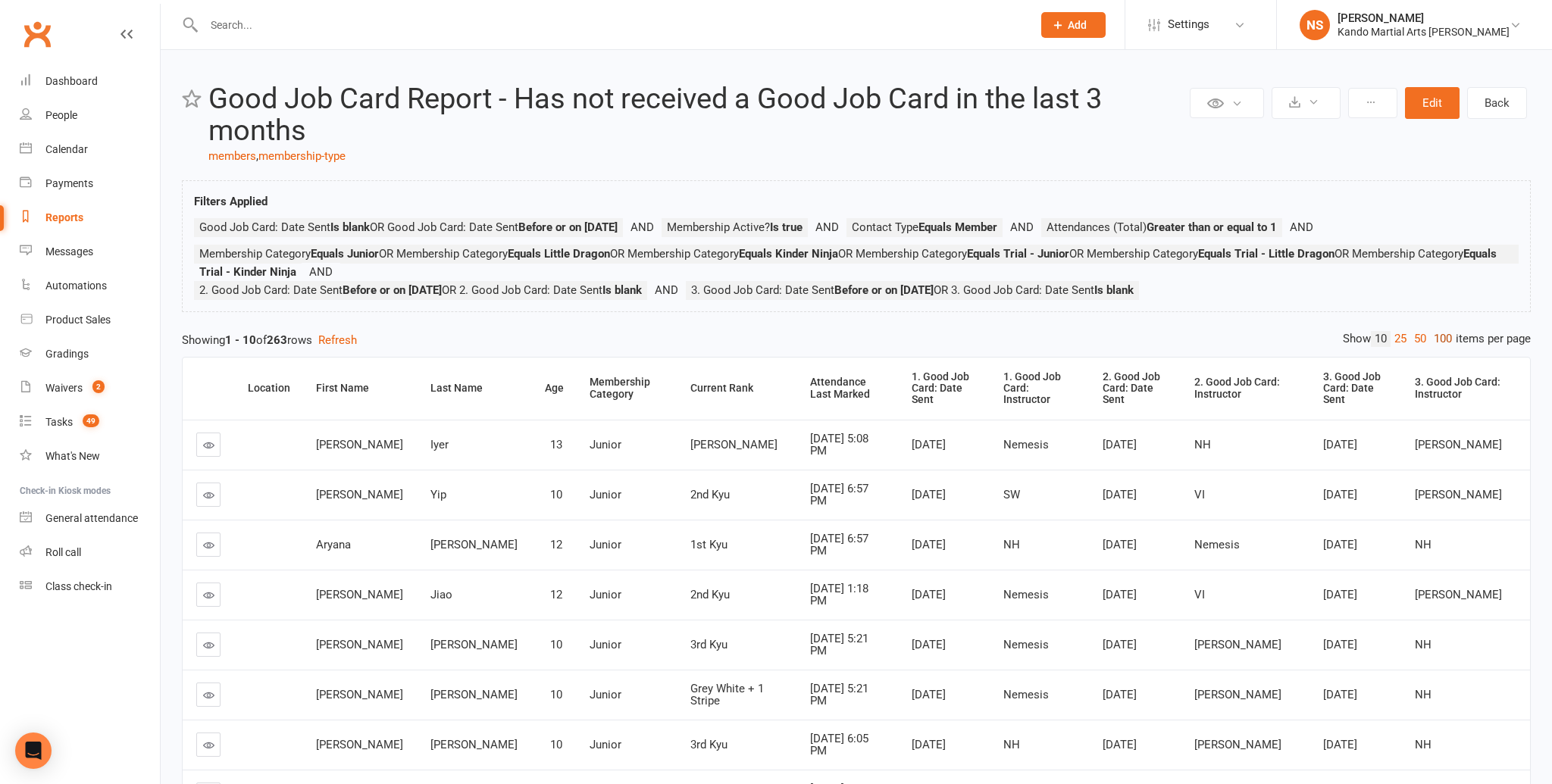
click at [1442, 342] on link "100" at bounding box center [1443, 339] width 26 height 16
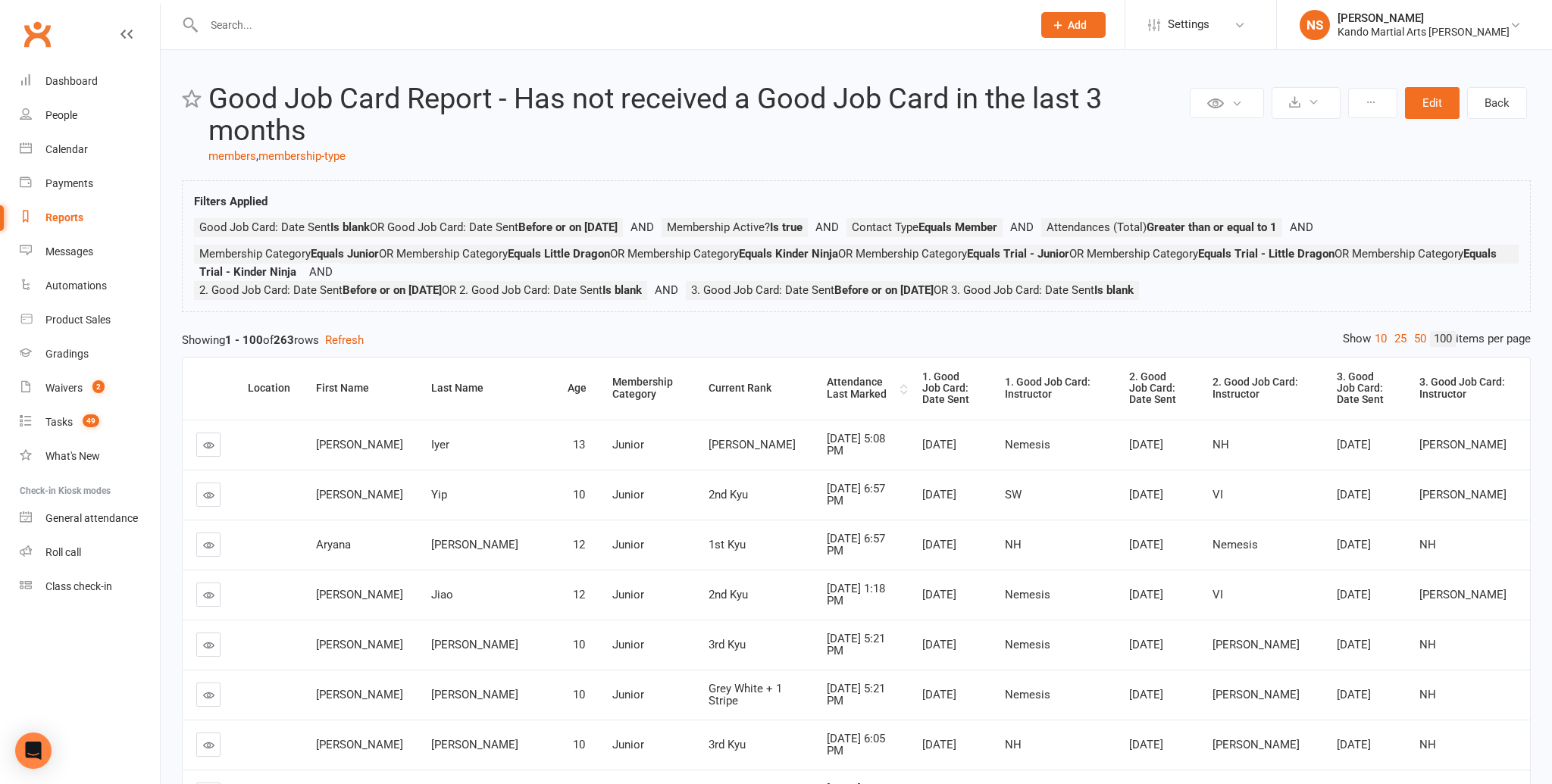
click at [827, 376] on div "Attendance Last Marked" at bounding box center [861, 388] width 70 height 23
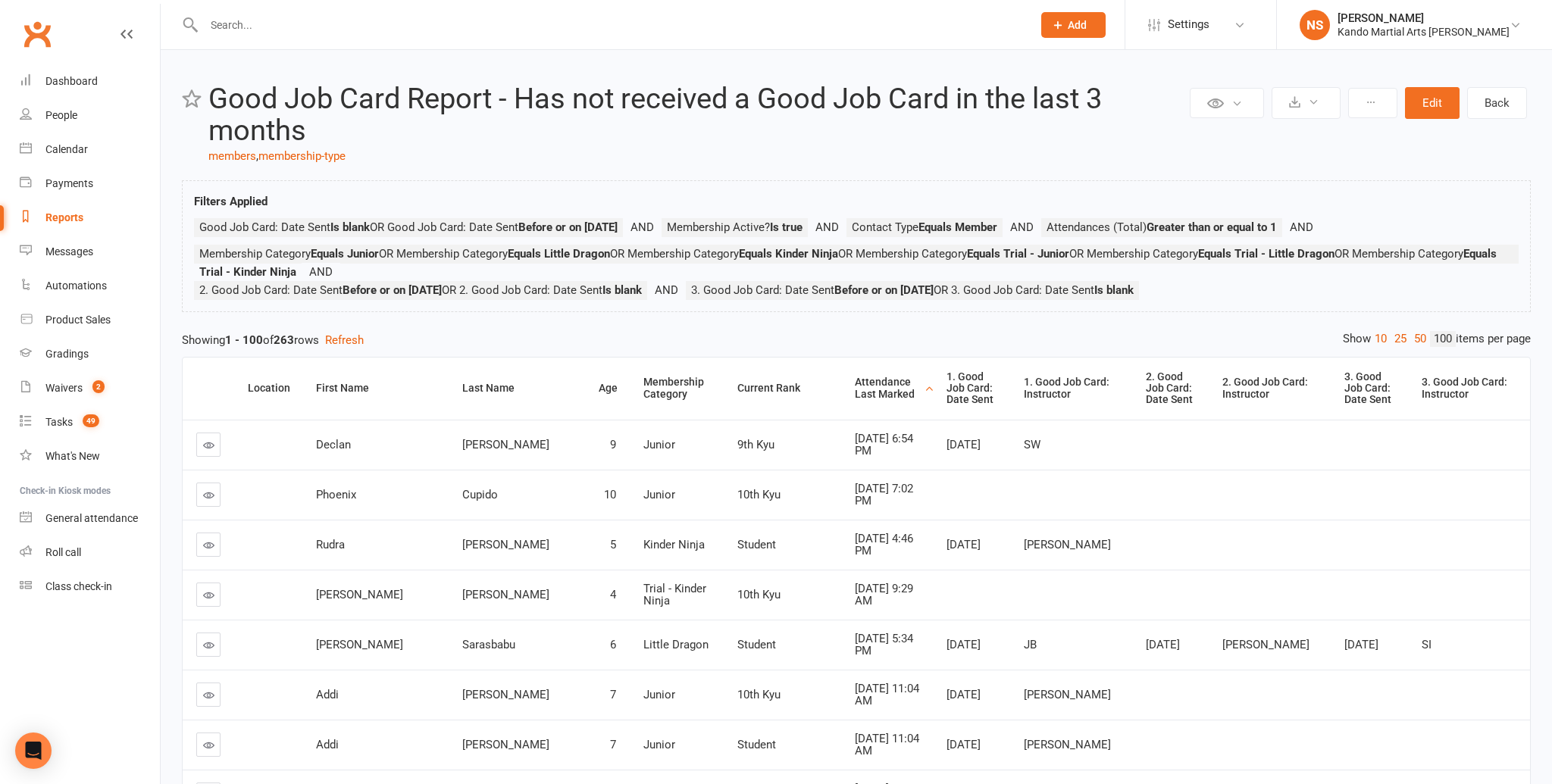
click at [855, 376] on div "Attendance Last Marked" at bounding box center [888, 388] width 66 height 23
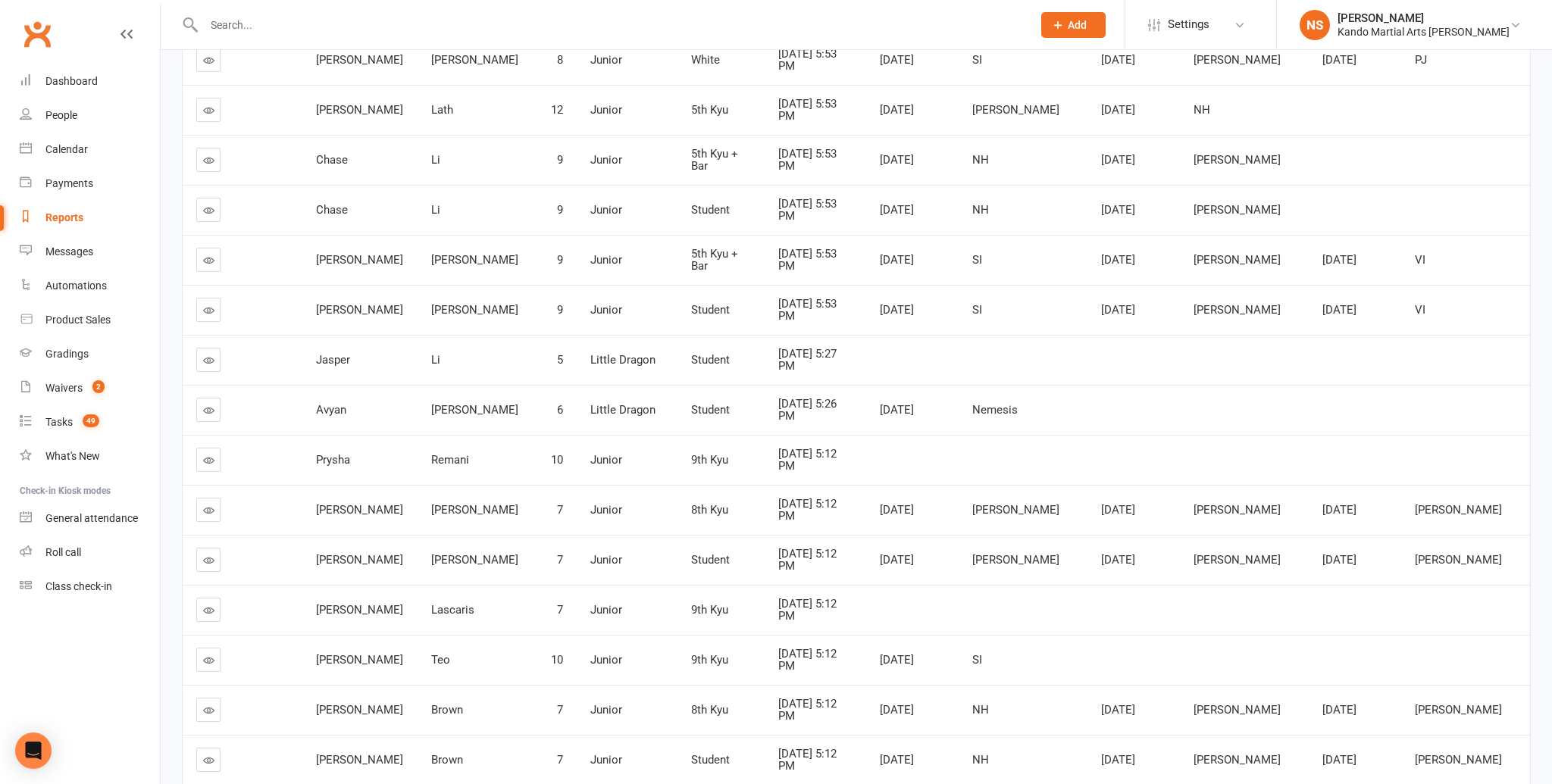
scroll to position [1489, 0]
click at [209, 502] on icon at bounding box center [209, 507] width 11 height 11
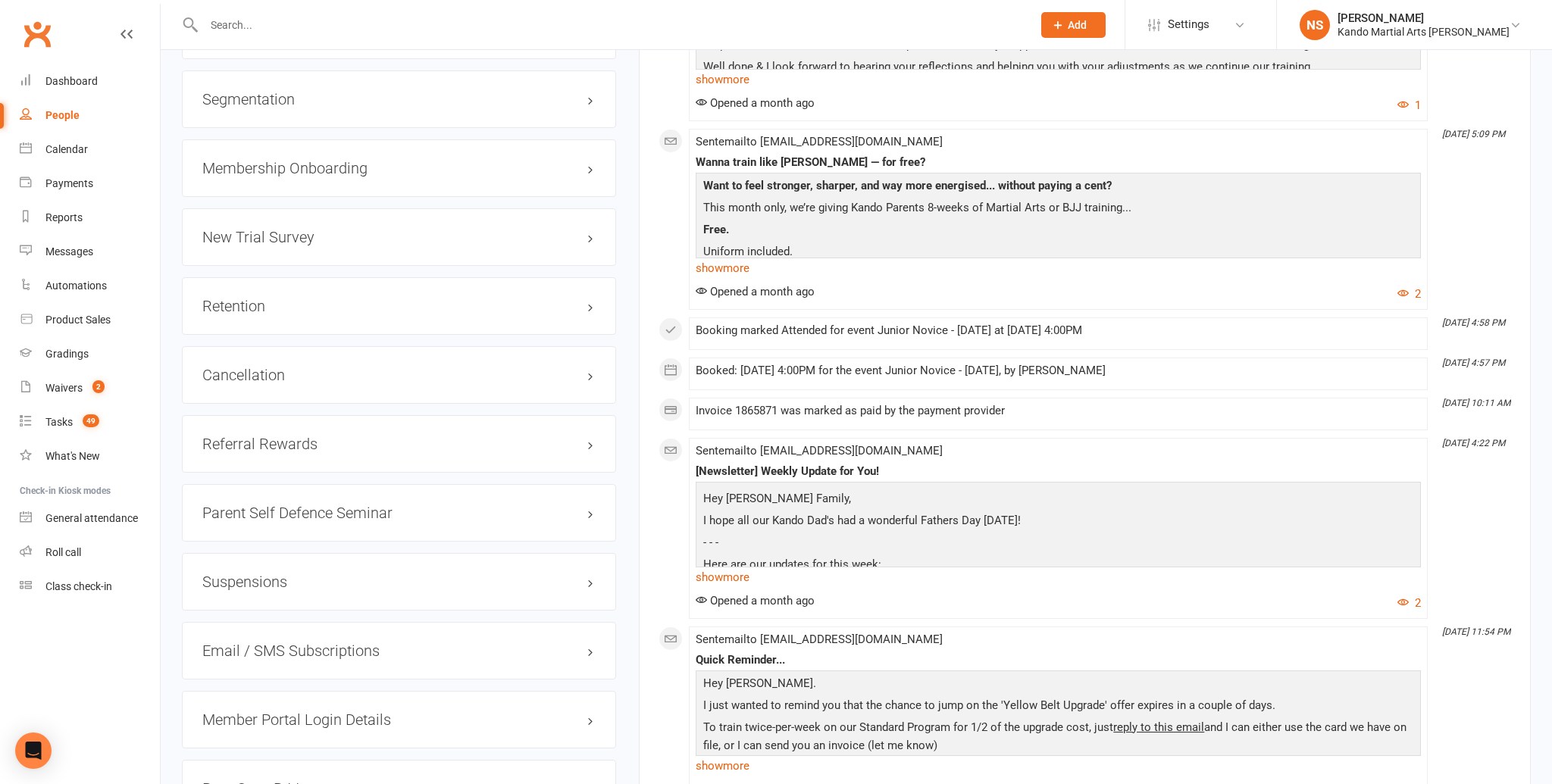
scroll to position [1887, 0]
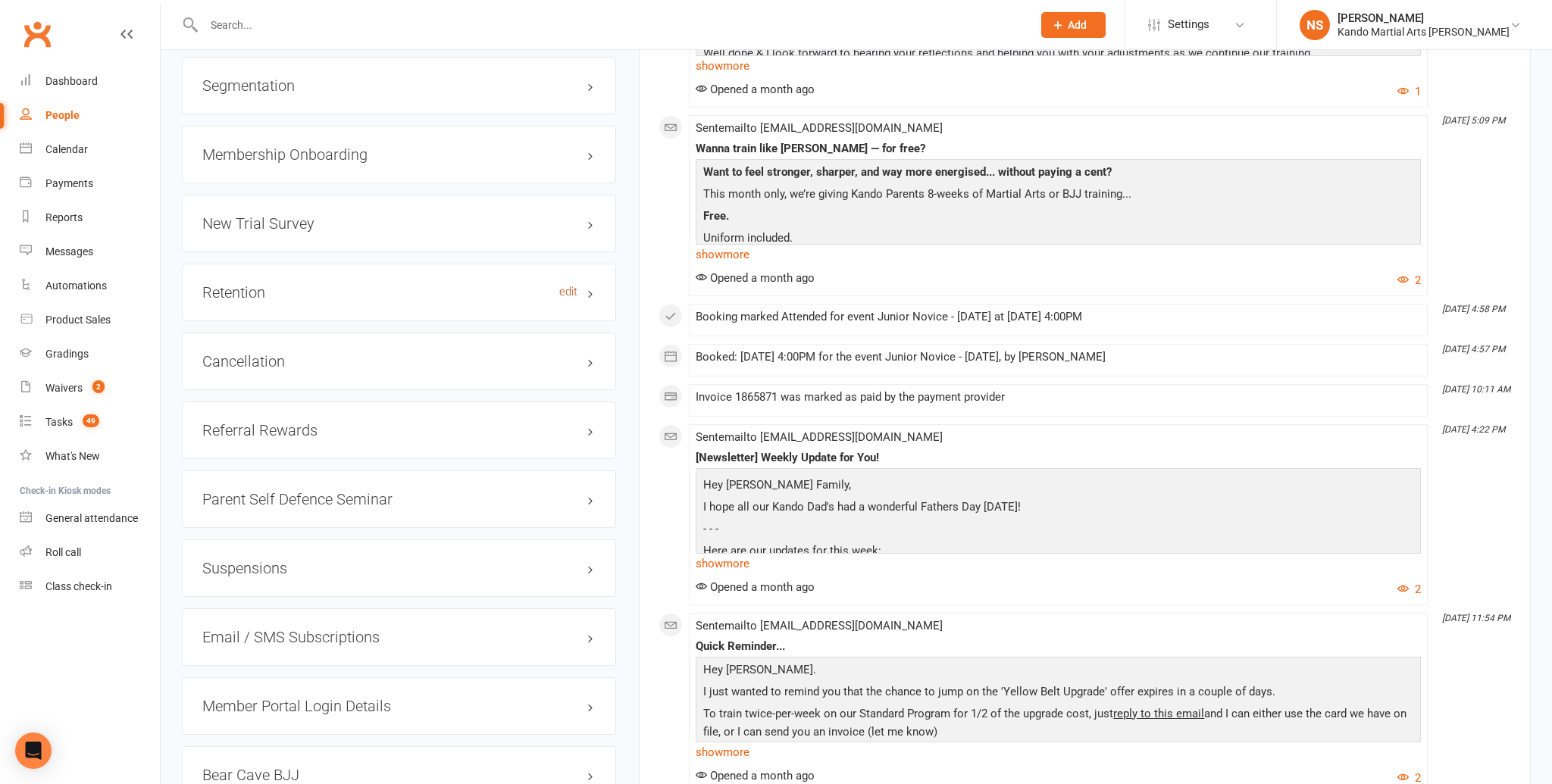
click at [574, 287] on link "edit" at bounding box center [568, 292] width 18 height 13
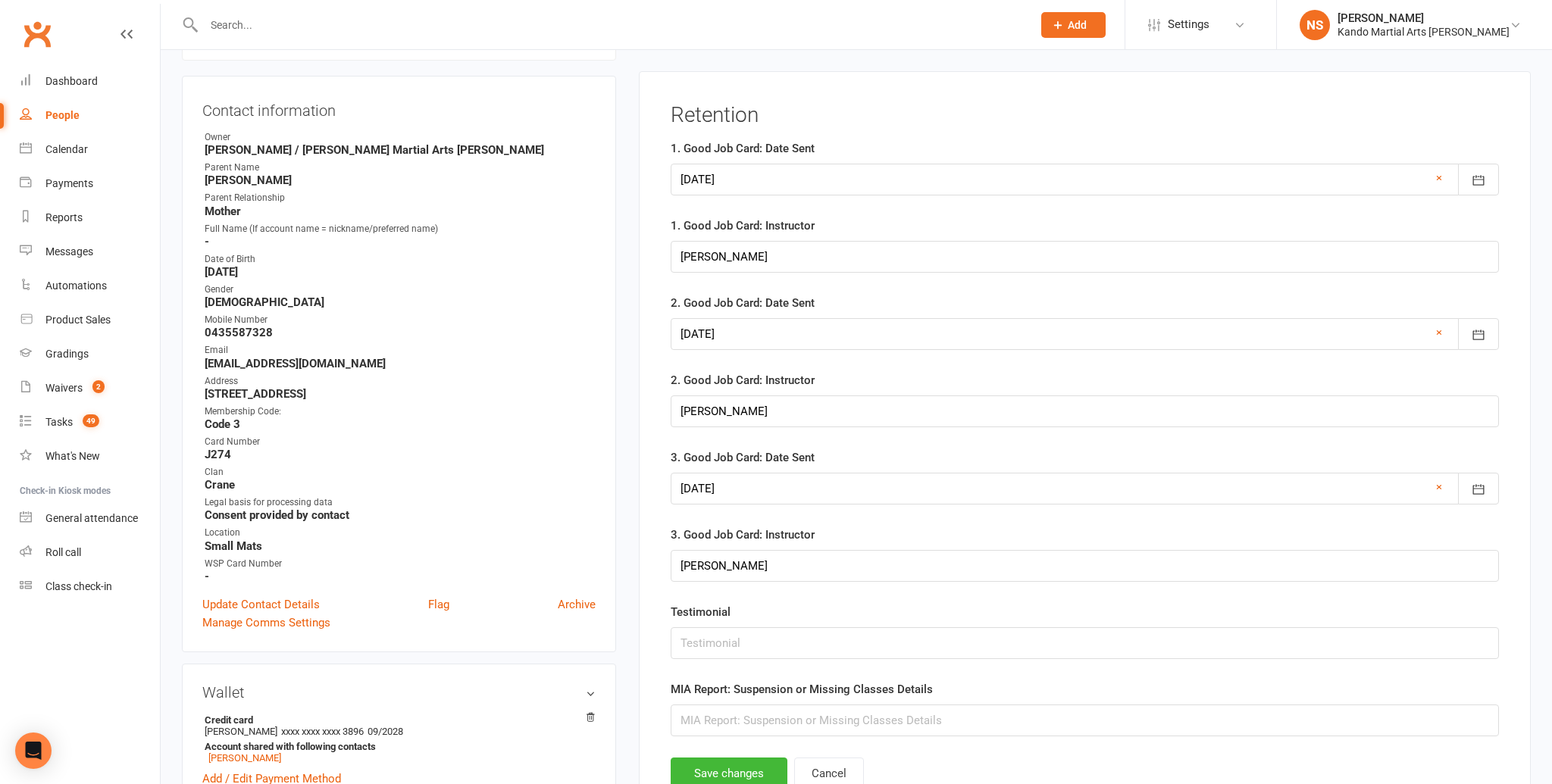
scroll to position [147, 0]
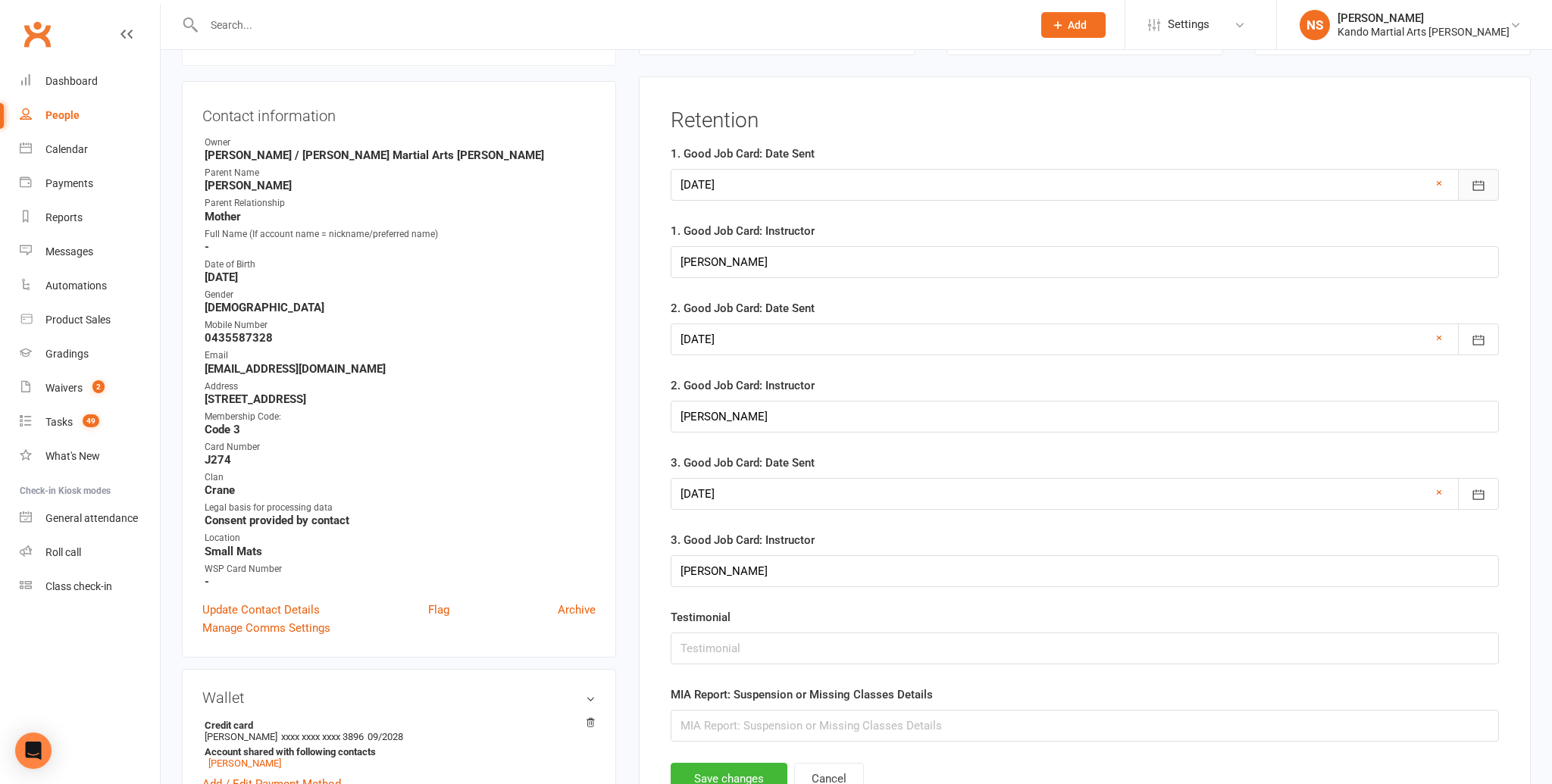
click at [1471, 189] on icon "button" at bounding box center [1478, 185] width 15 height 15
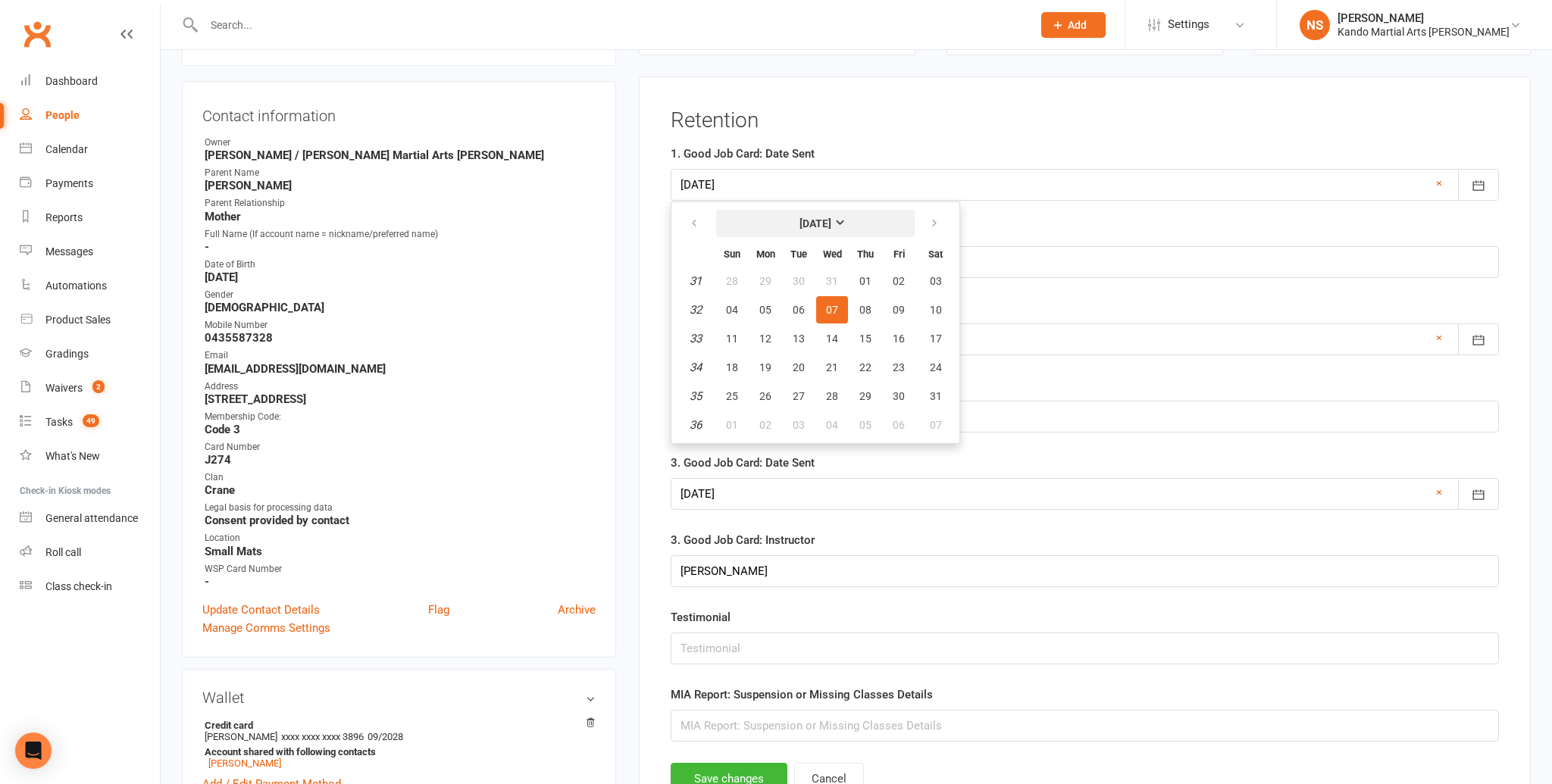
click at [865, 224] on button "[DATE]" at bounding box center [815, 224] width 198 height 27
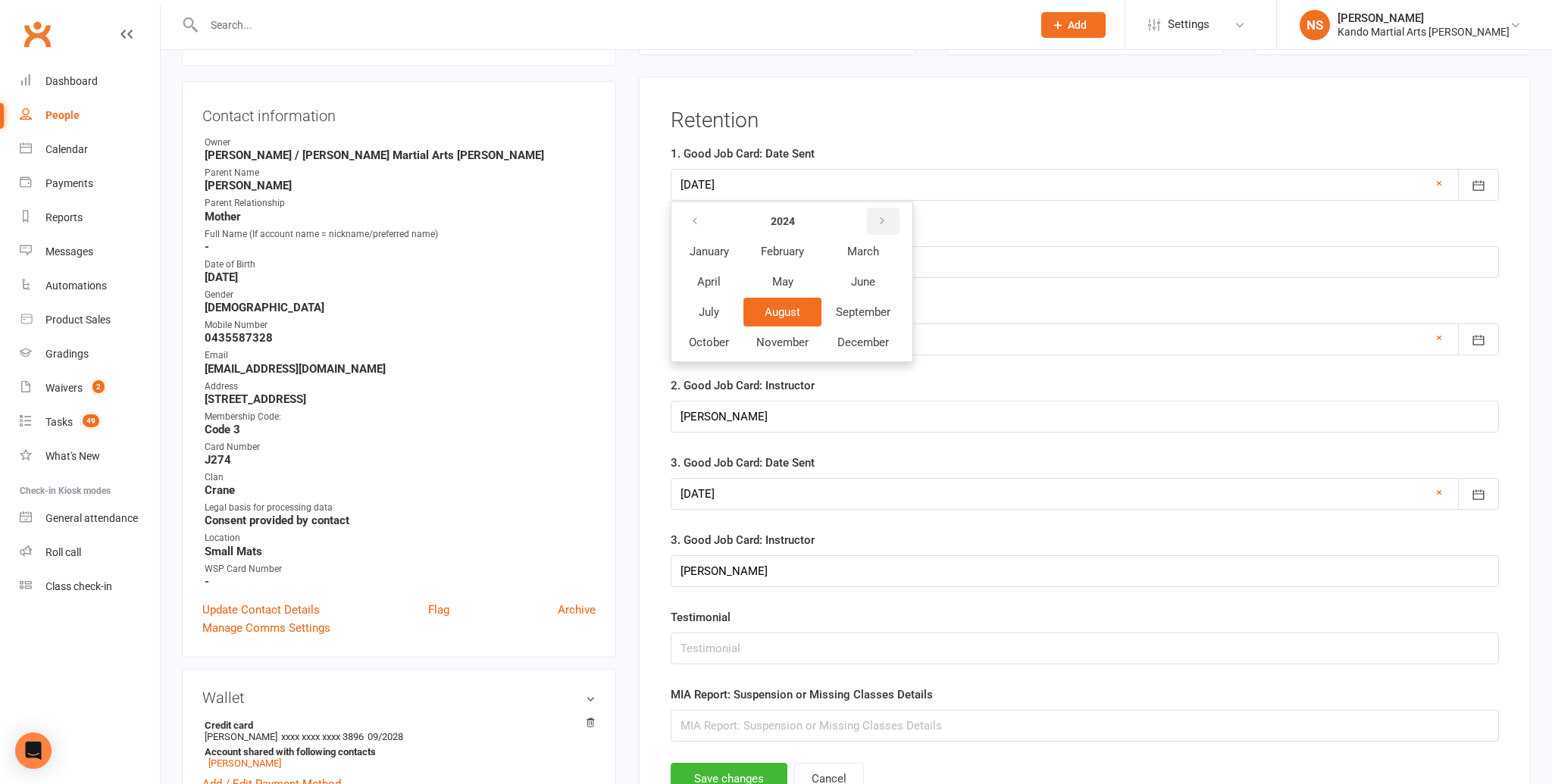
click at [889, 223] on button "button" at bounding box center [883, 221] width 33 height 27
click at [713, 331] on button "October" at bounding box center [709, 343] width 66 height 29
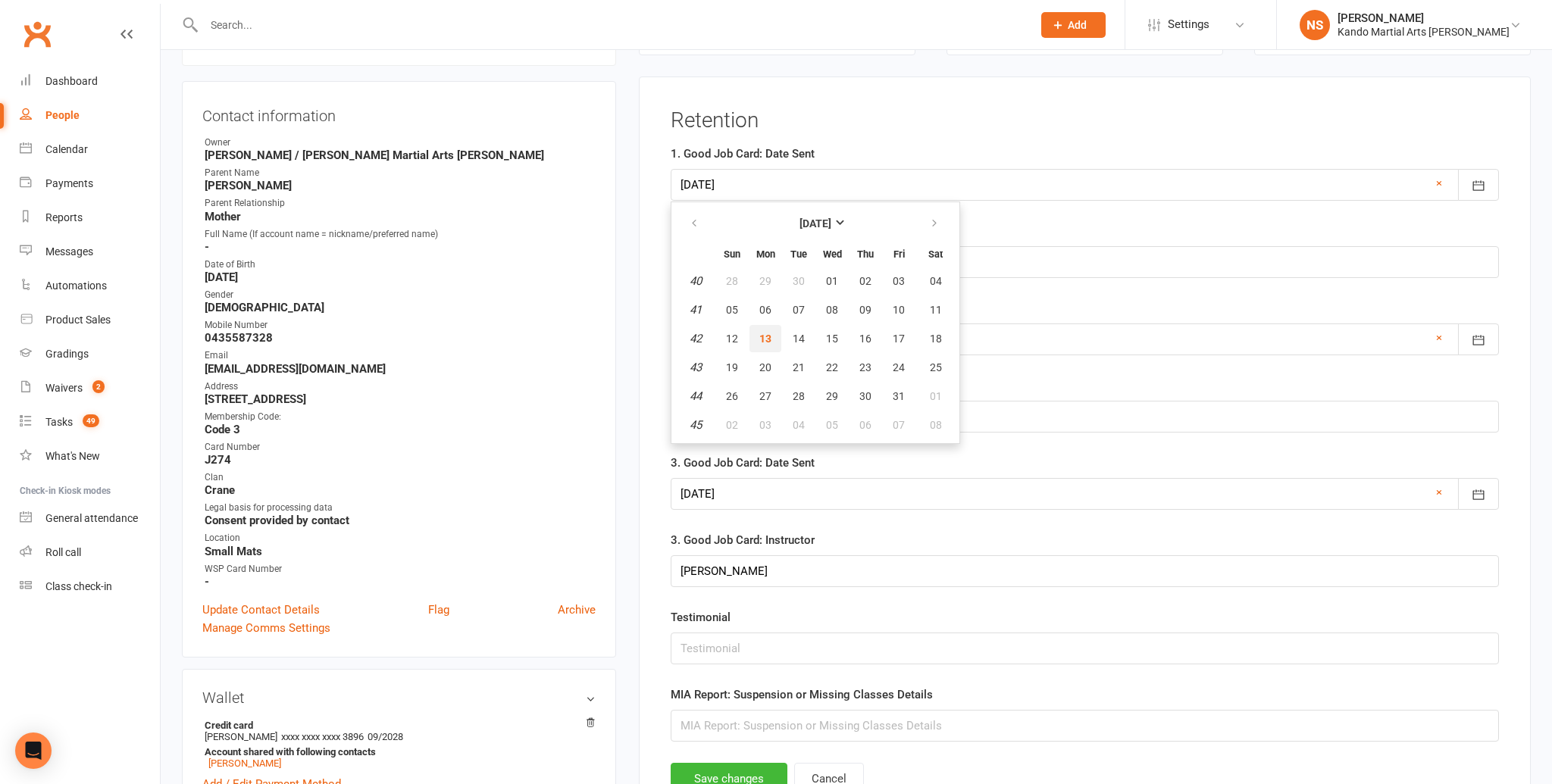
drag, startPoint x: 763, startPoint y: 345, endPoint x: 762, endPoint y: 302, distance: 43.0
click at [763, 345] on button "13" at bounding box center [766, 339] width 32 height 27
type input "[DATE]"
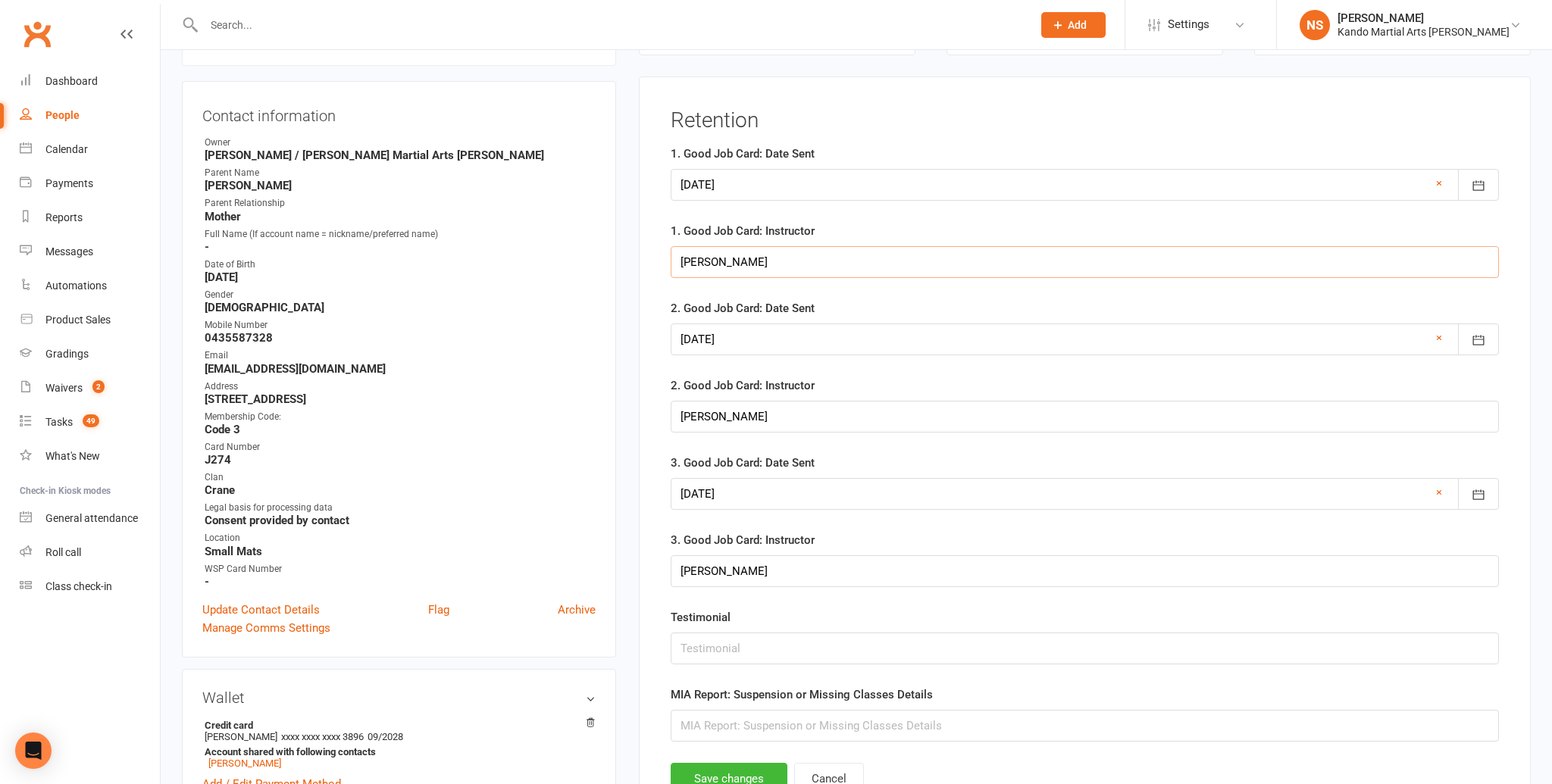
drag, startPoint x: 721, startPoint y: 274, endPoint x: 573, endPoint y: 266, distance: 148.2
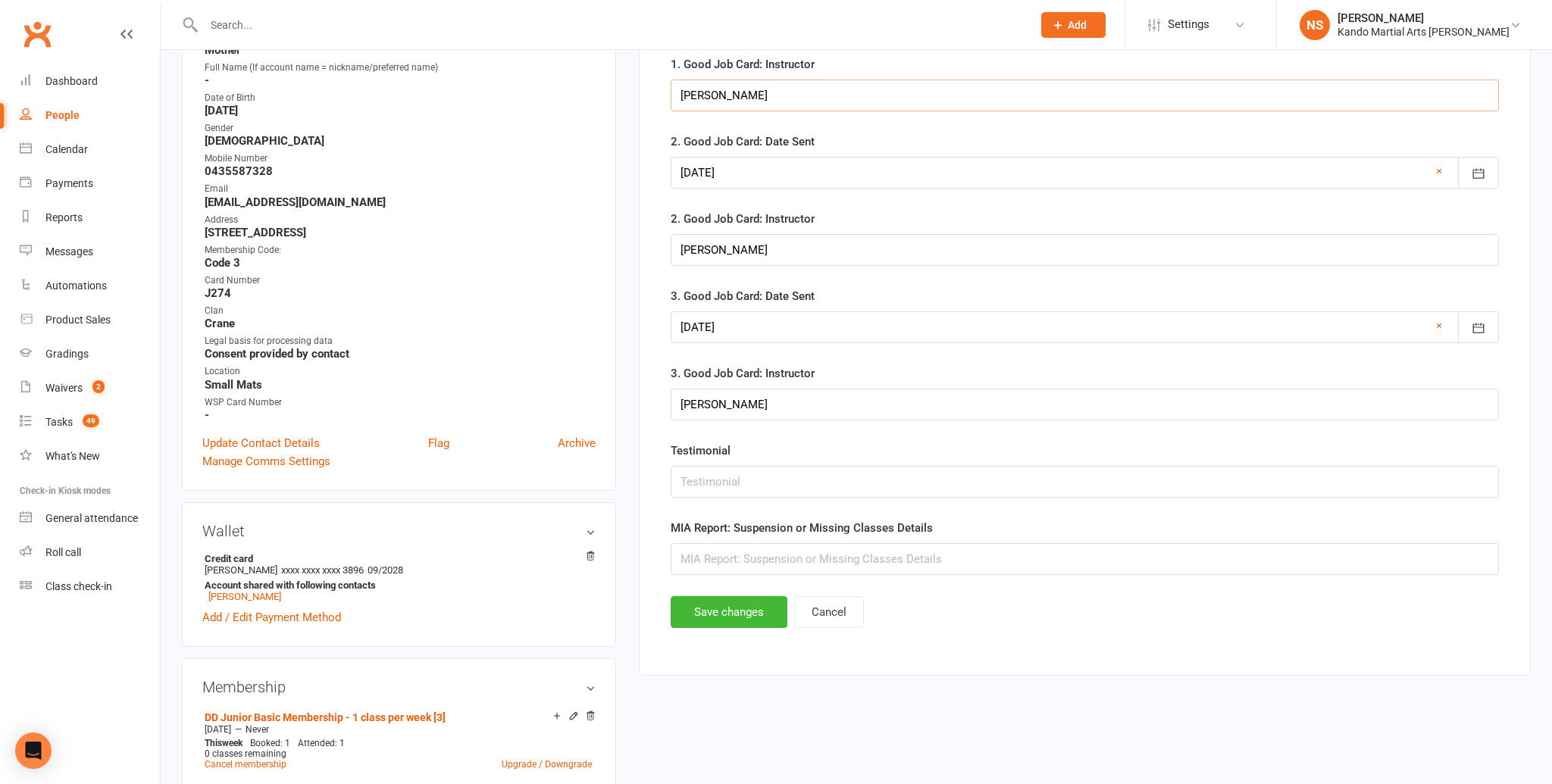
scroll to position [320, 0]
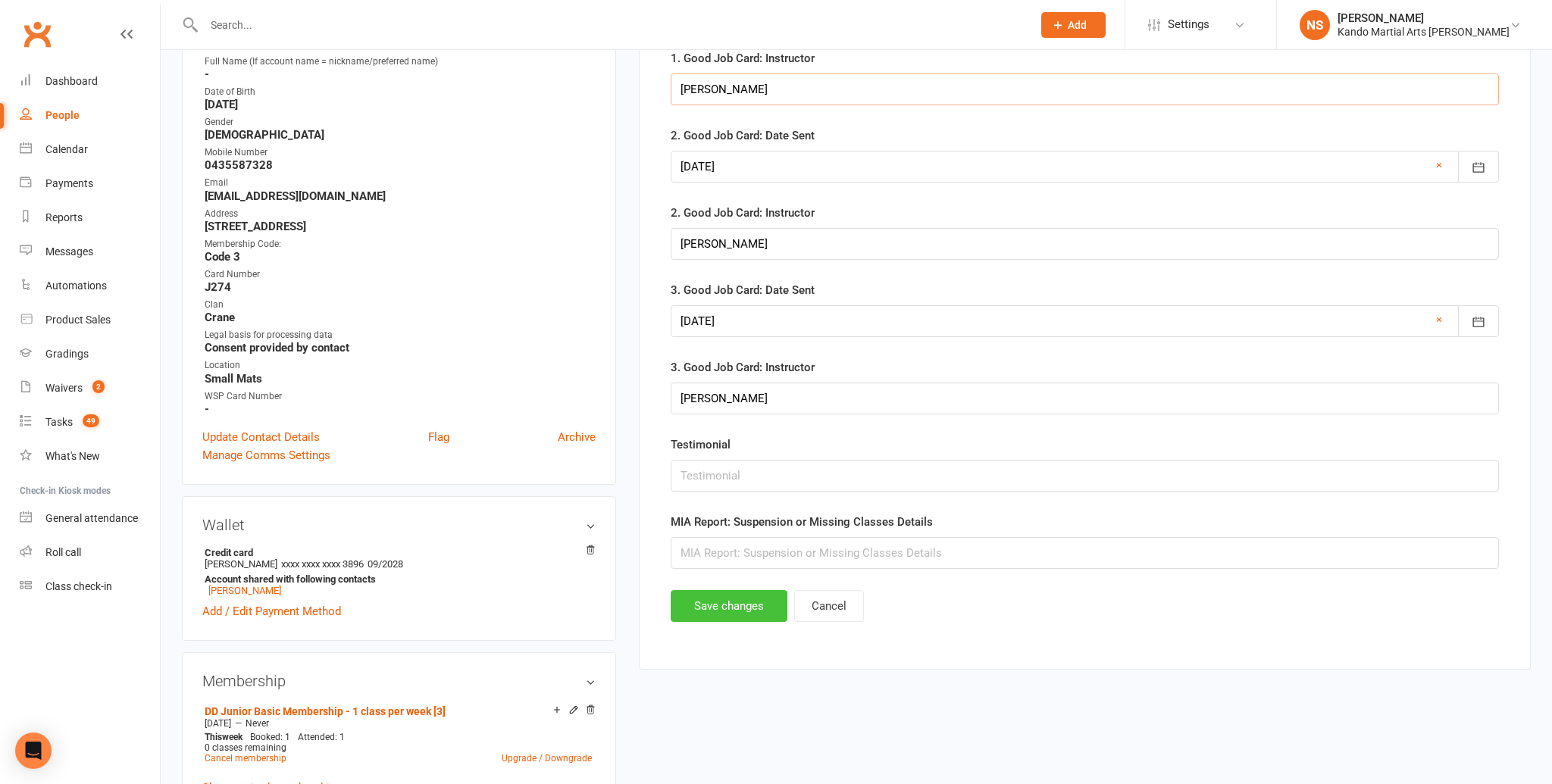
type input "[PERSON_NAME]"
click at [685, 598] on button "Save changes" at bounding box center [729, 607] width 116 height 32
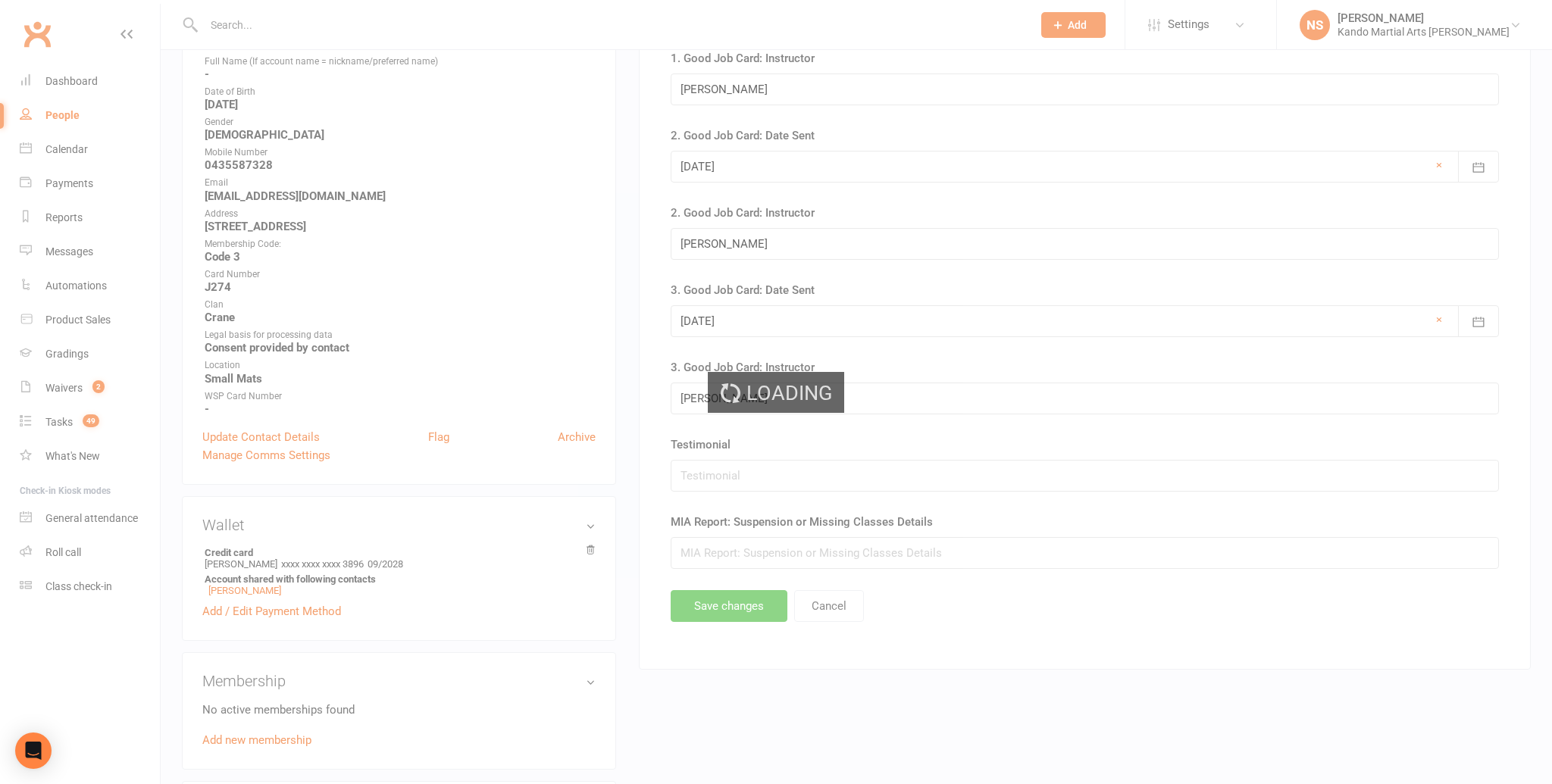
click at [668, 587] on div "Loading" at bounding box center [776, 392] width 1552 height 784
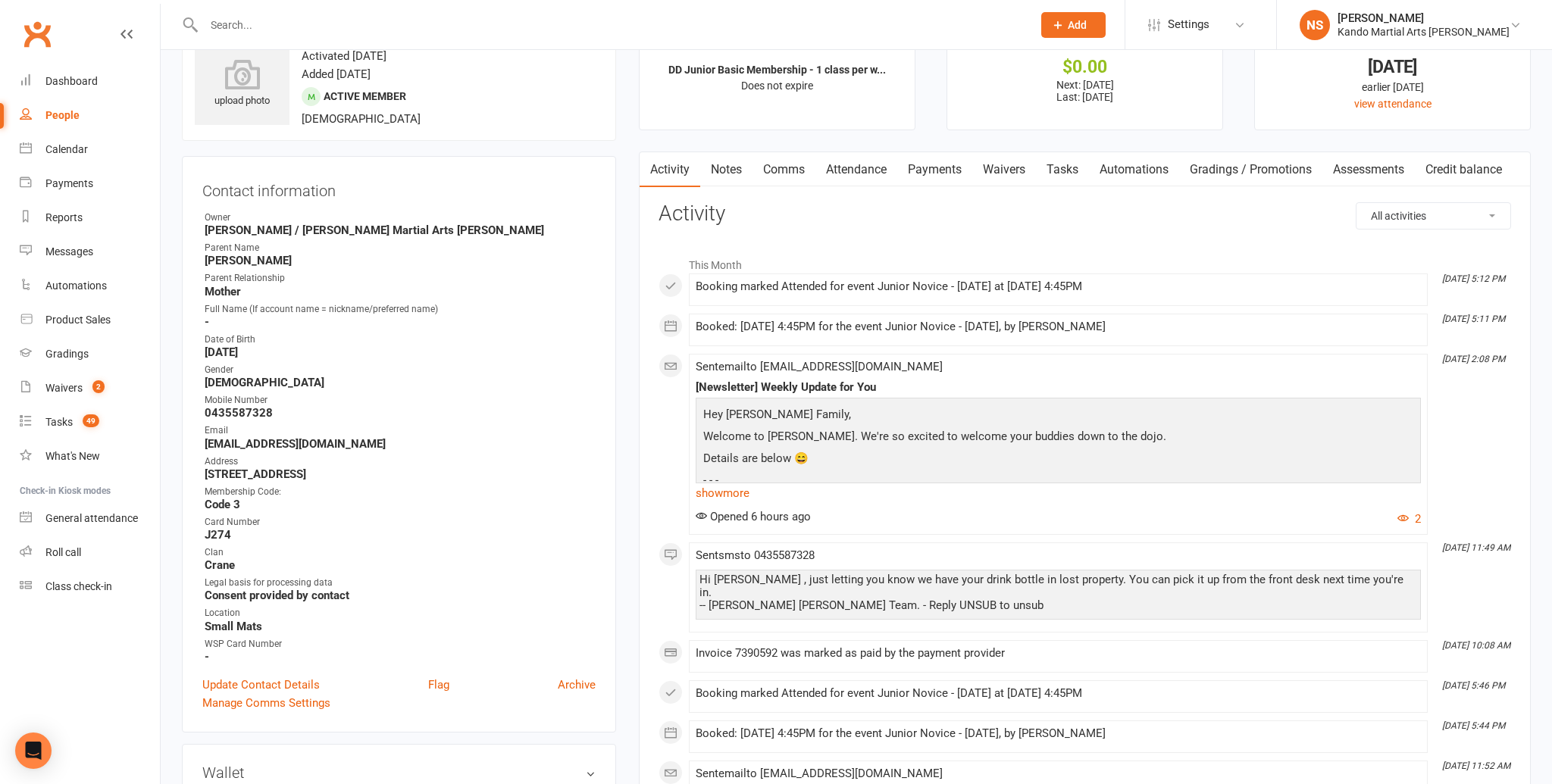
scroll to position [0, 0]
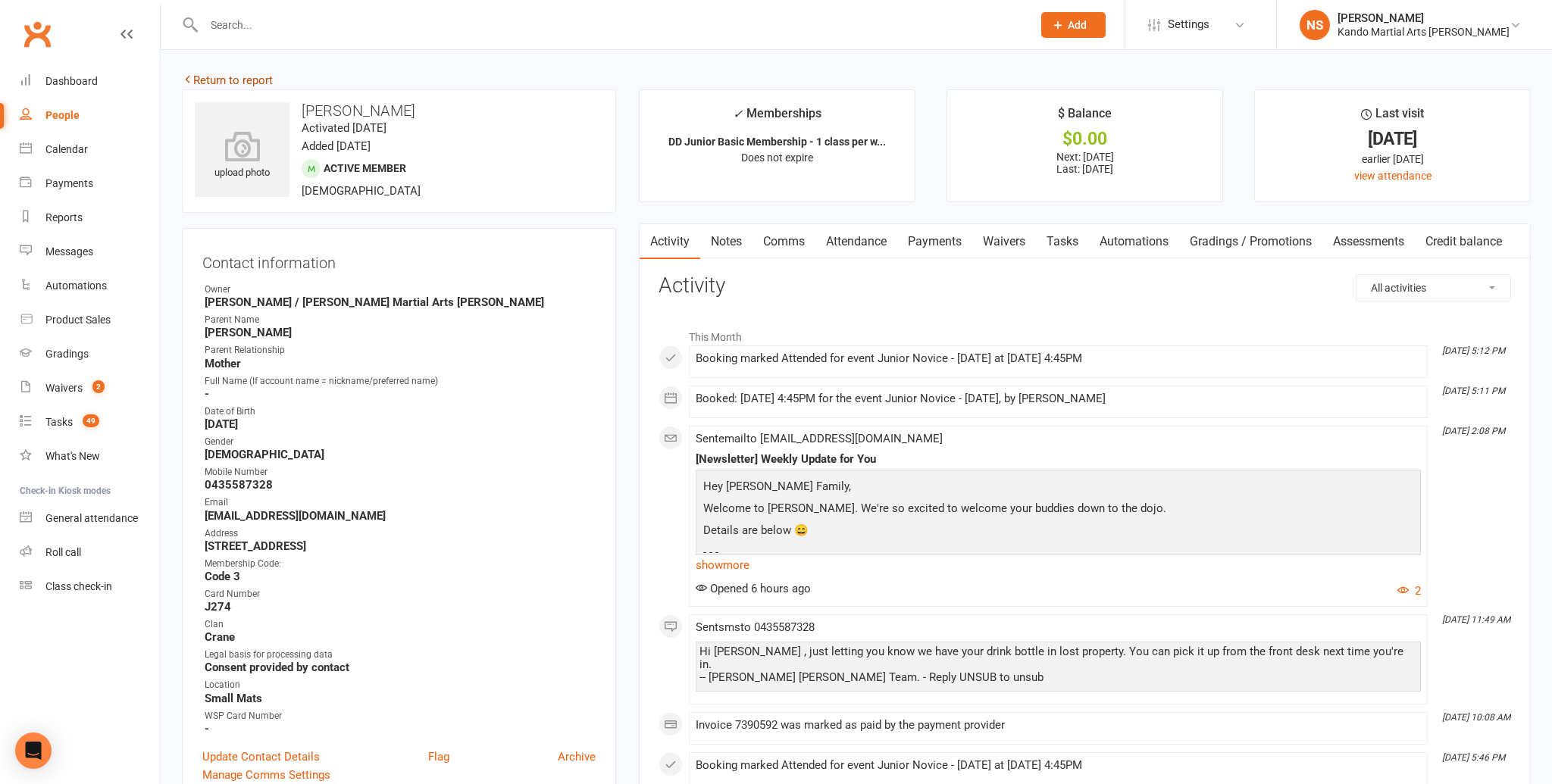
click at [199, 82] on link "Return to report" at bounding box center [227, 80] width 91 height 14
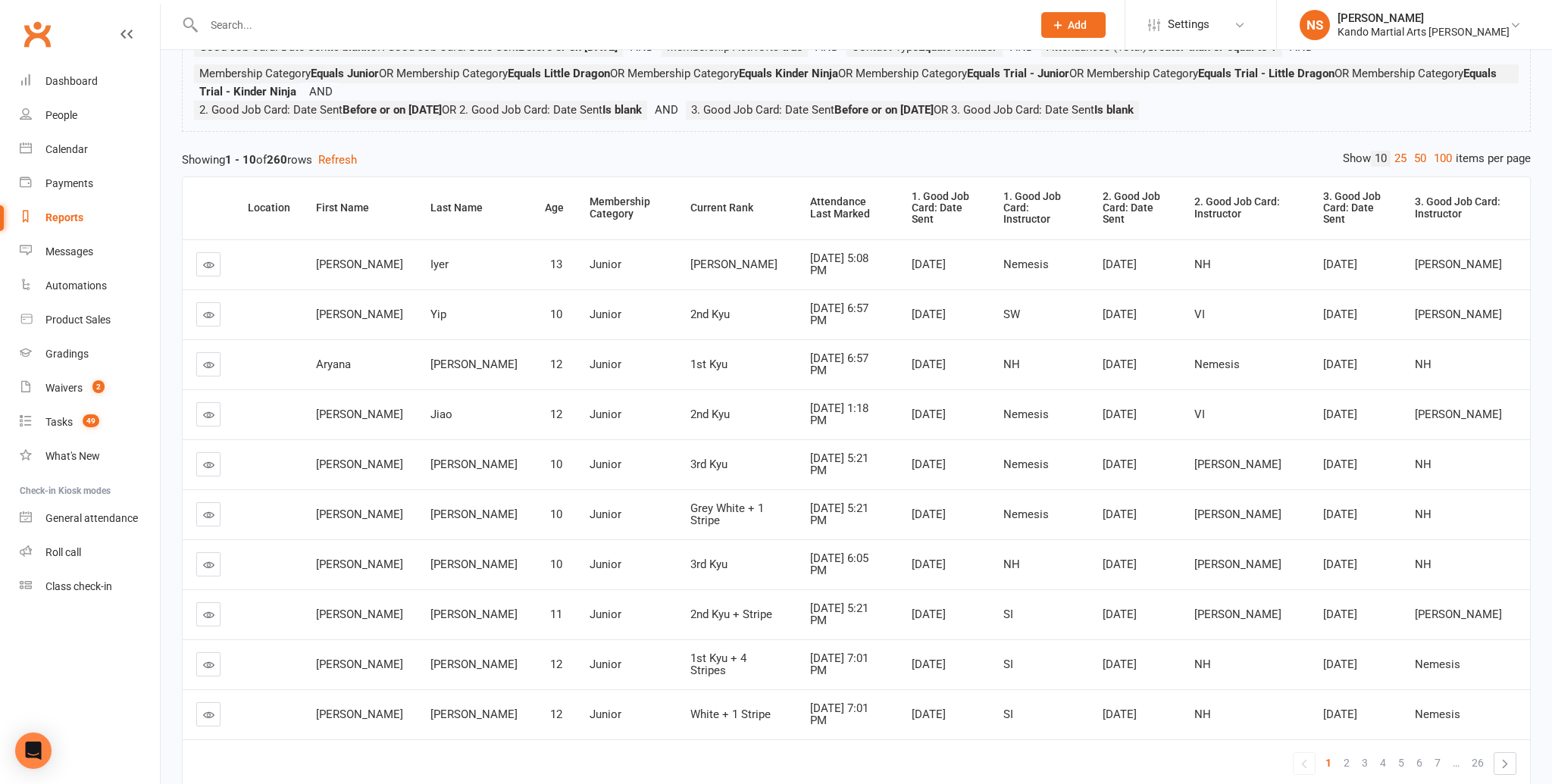
scroll to position [181, 0]
click at [1437, 156] on link "100" at bounding box center [1443, 159] width 26 height 16
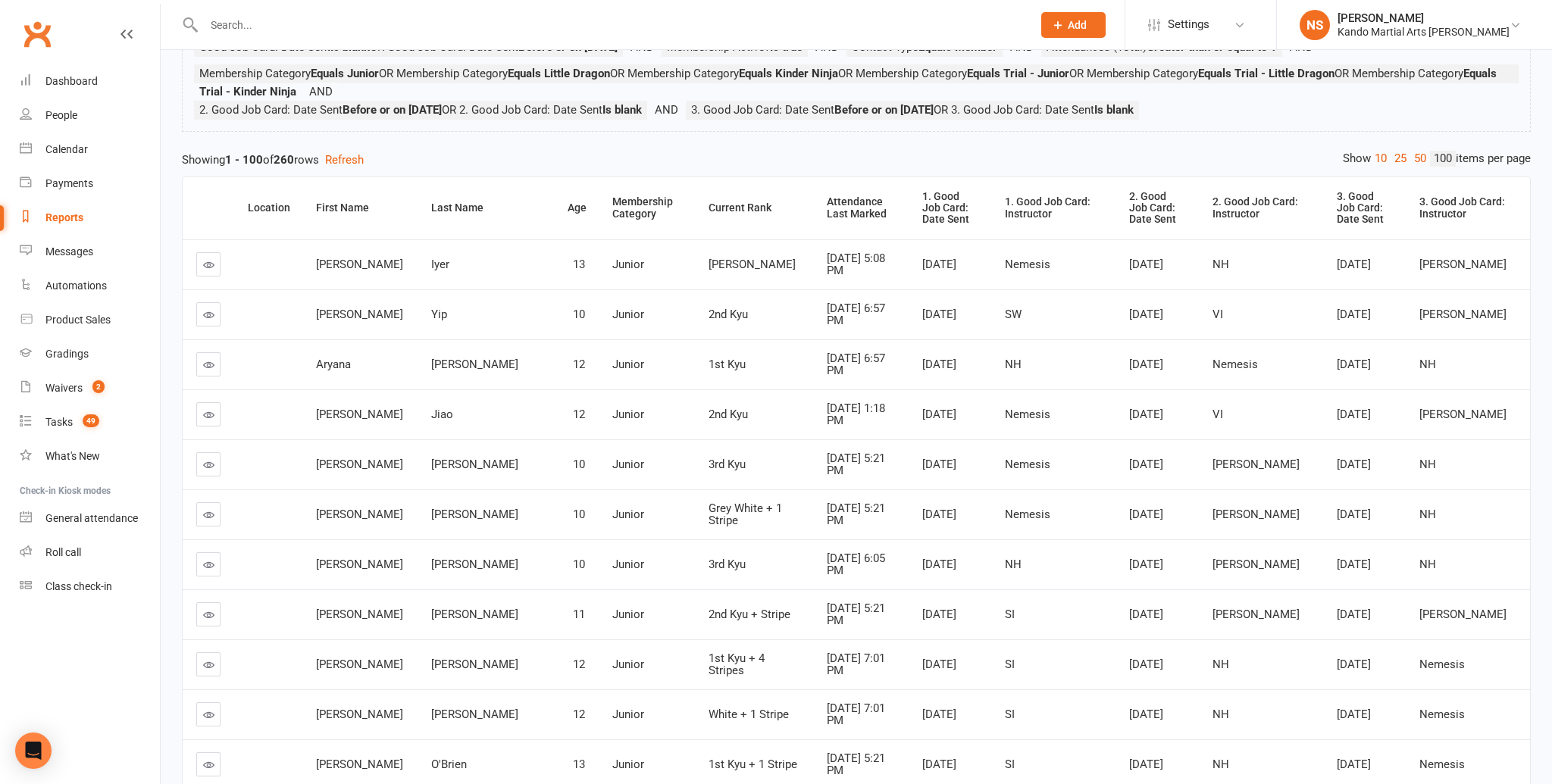
click at [1432, 155] on link "100" at bounding box center [1443, 159] width 26 height 16
click at [827, 201] on div "Attendance Last Marked" at bounding box center [861, 208] width 70 height 23
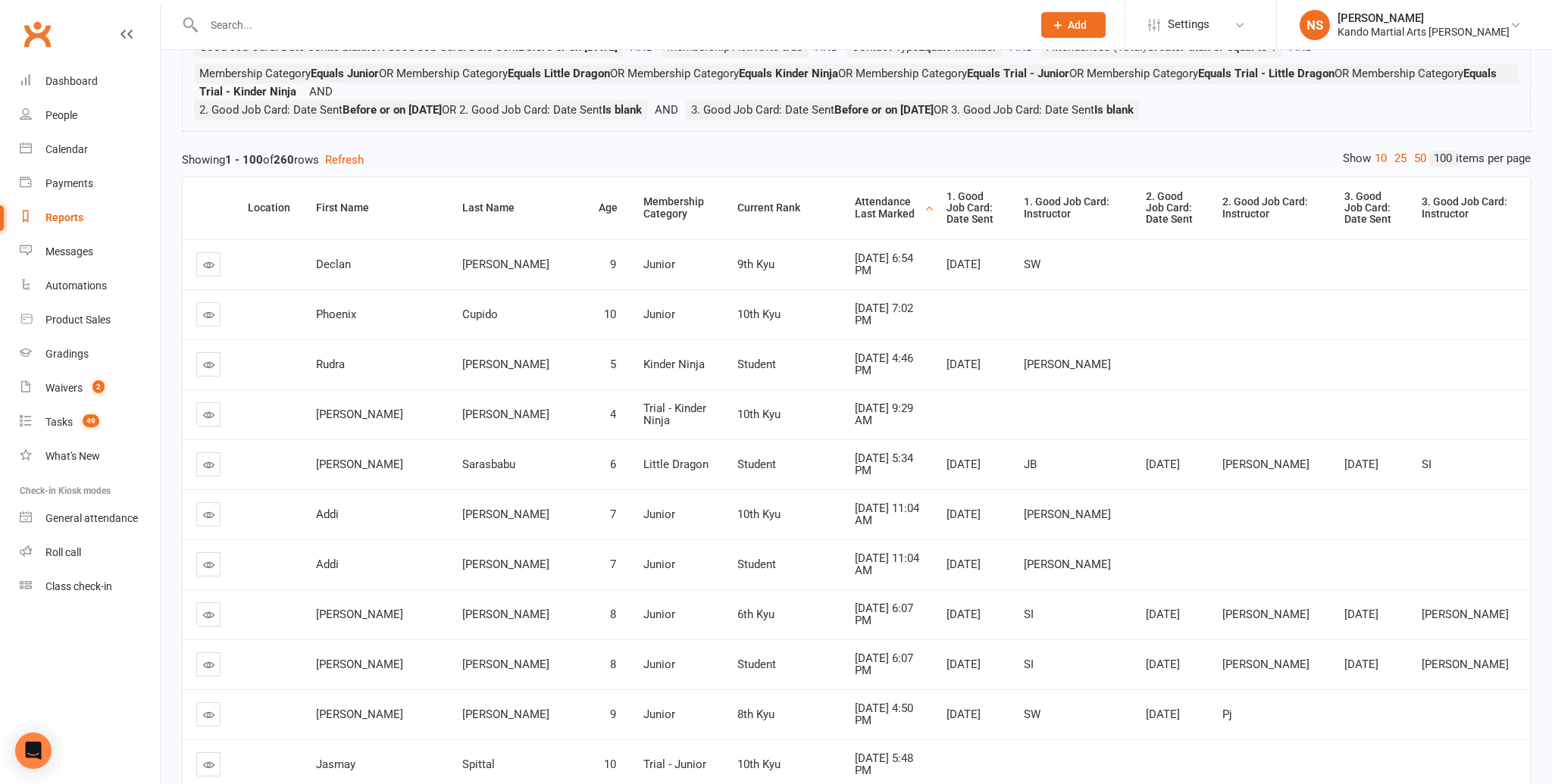
click at [855, 201] on div "Attendance Last Marked" at bounding box center [888, 208] width 66 height 23
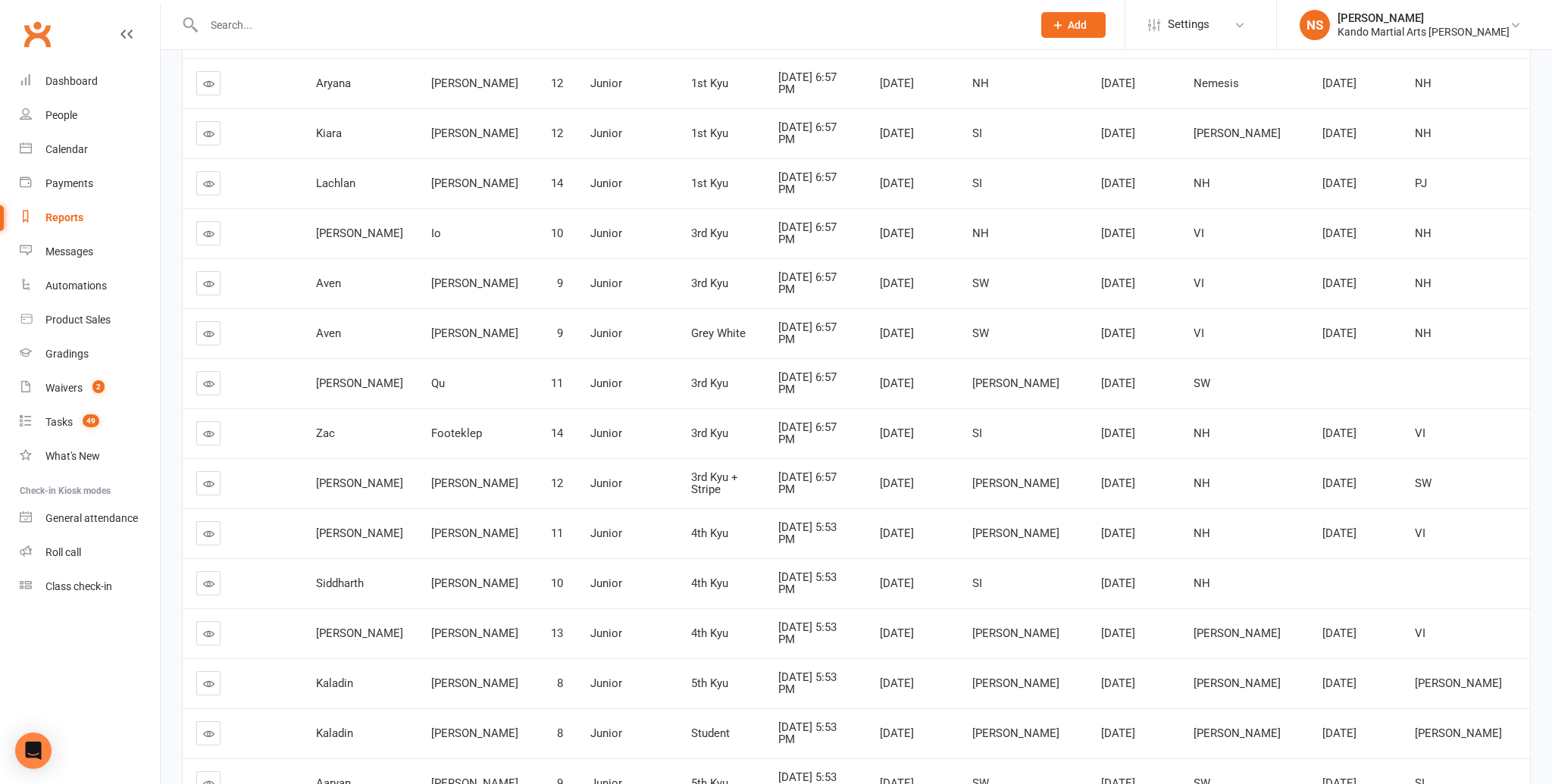
scroll to position [510, 0]
click at [206, 480] on icon at bounding box center [209, 485] width 11 height 11
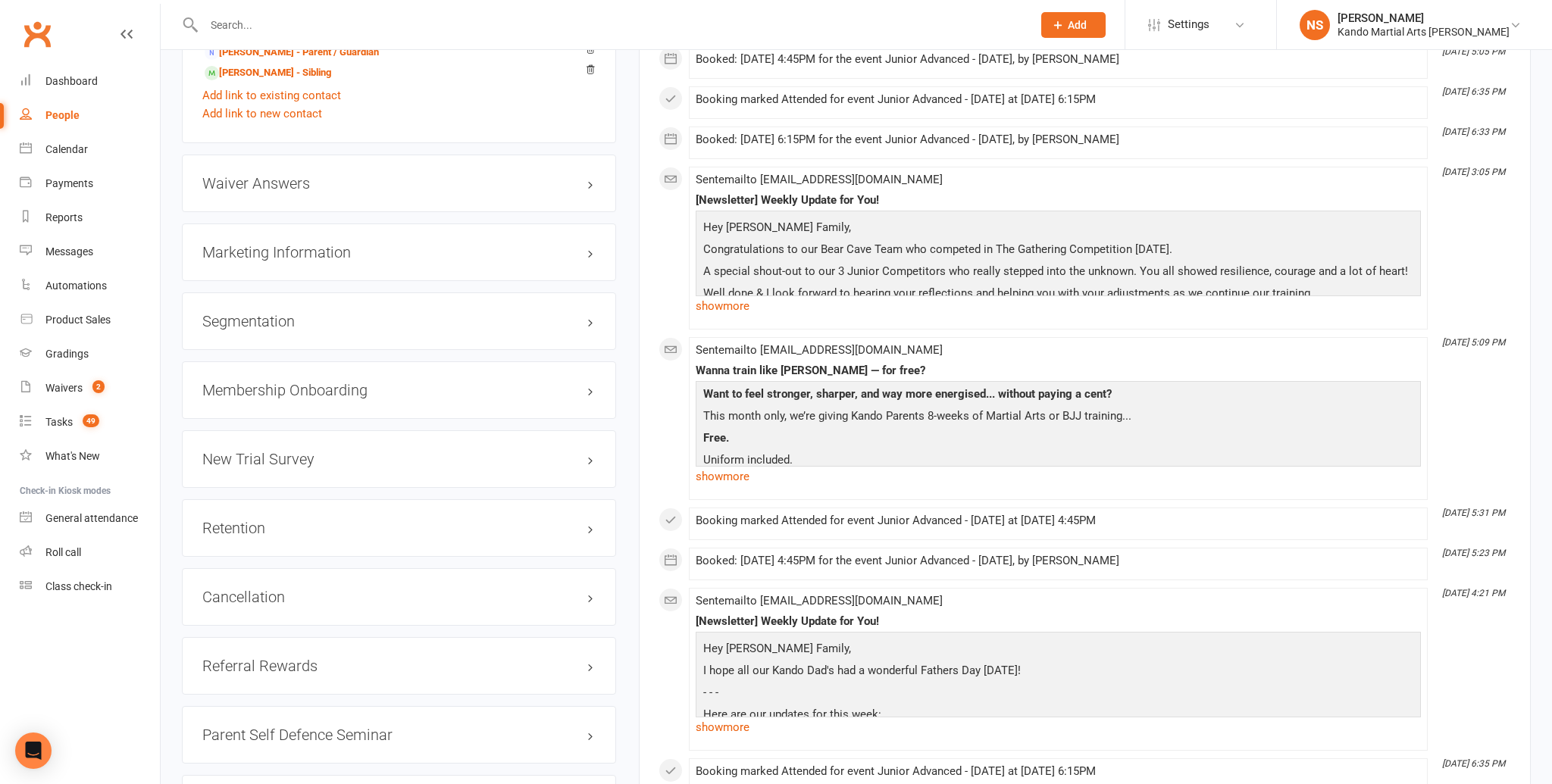
scroll to position [1619, 0]
click at [571, 521] on link "edit" at bounding box center [568, 527] width 18 height 13
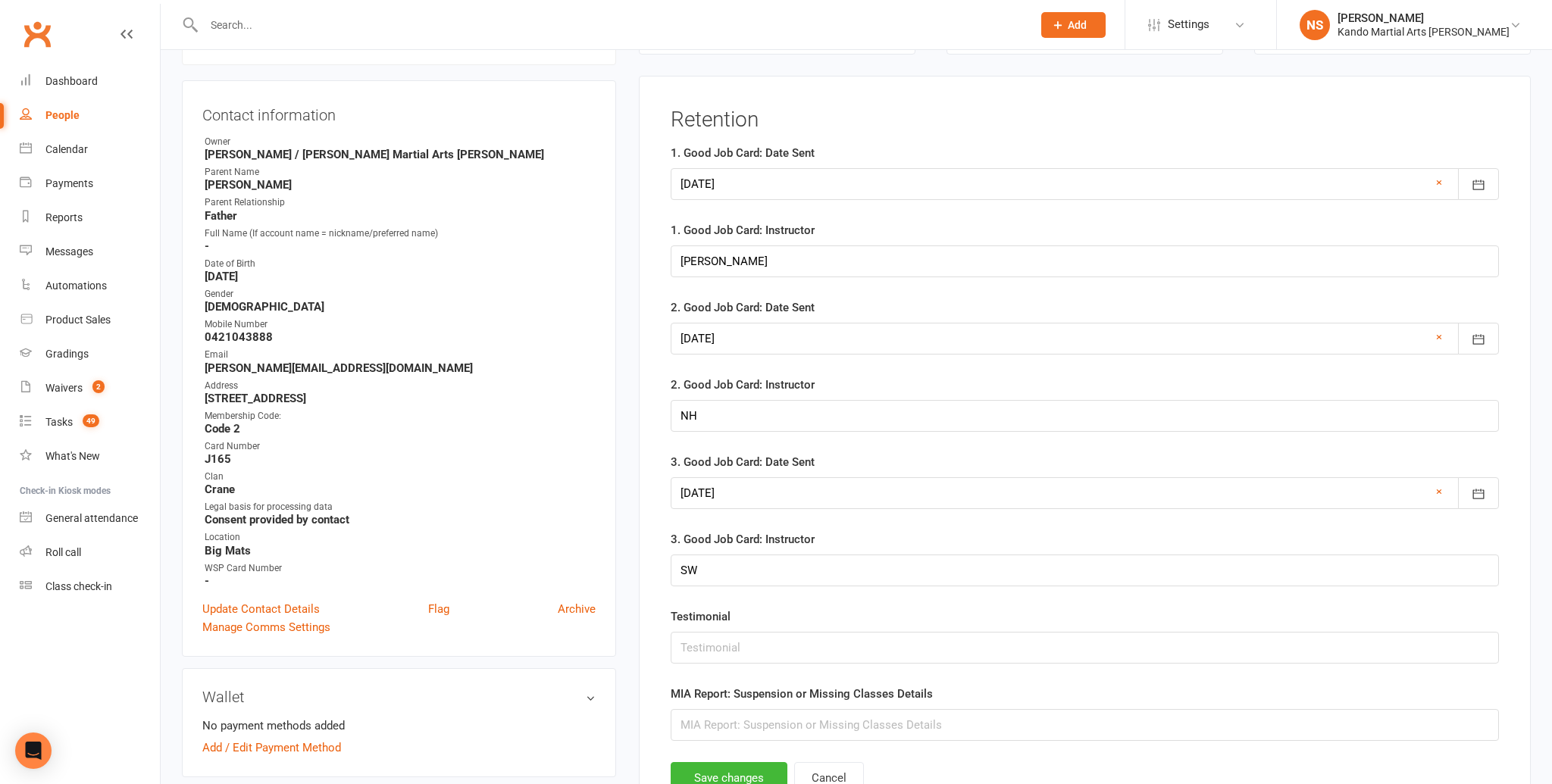
scroll to position [148, 0]
click at [1495, 177] on button "button" at bounding box center [1478, 185] width 41 height 32
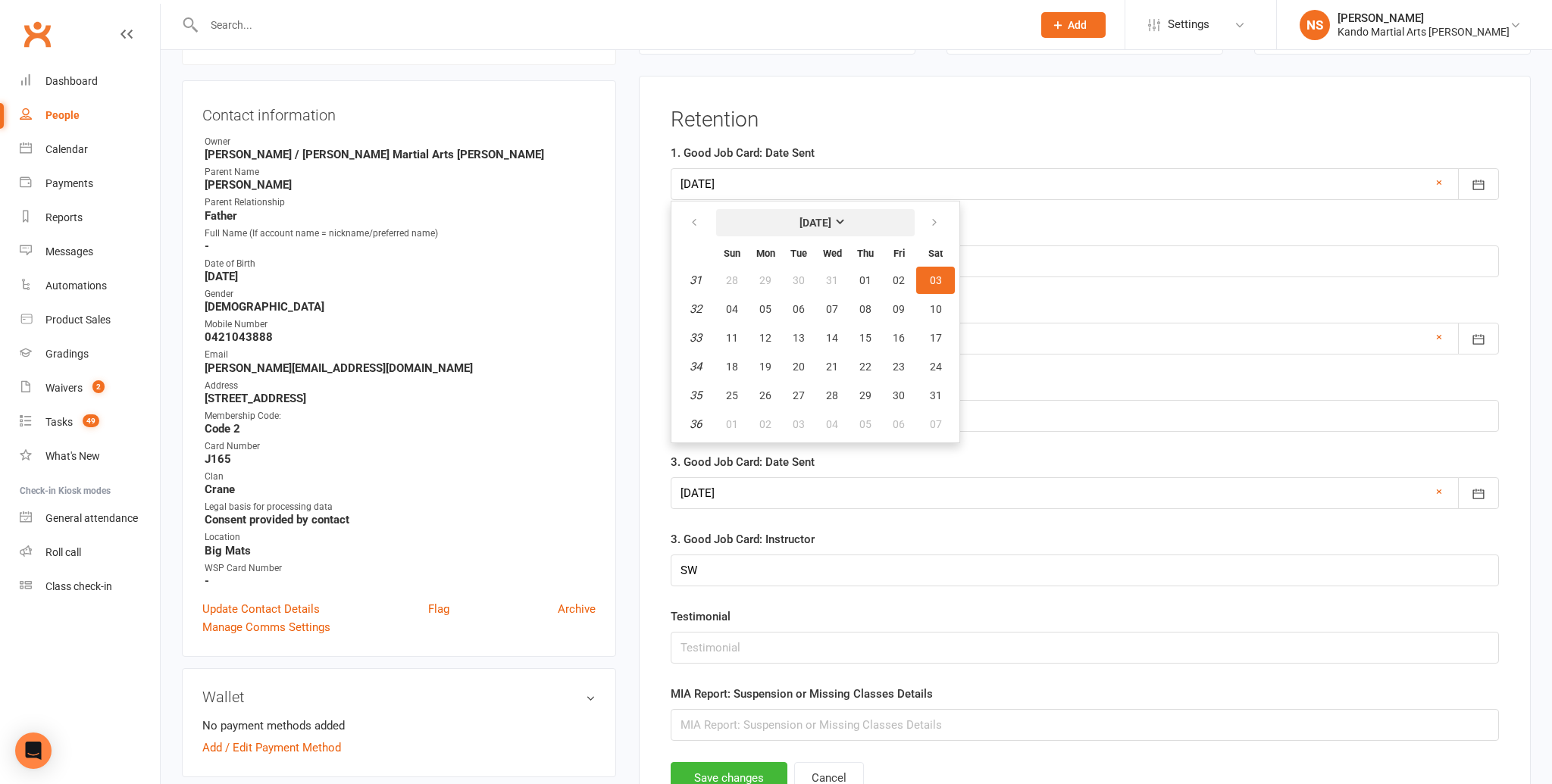
click at [826, 228] on button "[DATE]" at bounding box center [815, 223] width 198 height 27
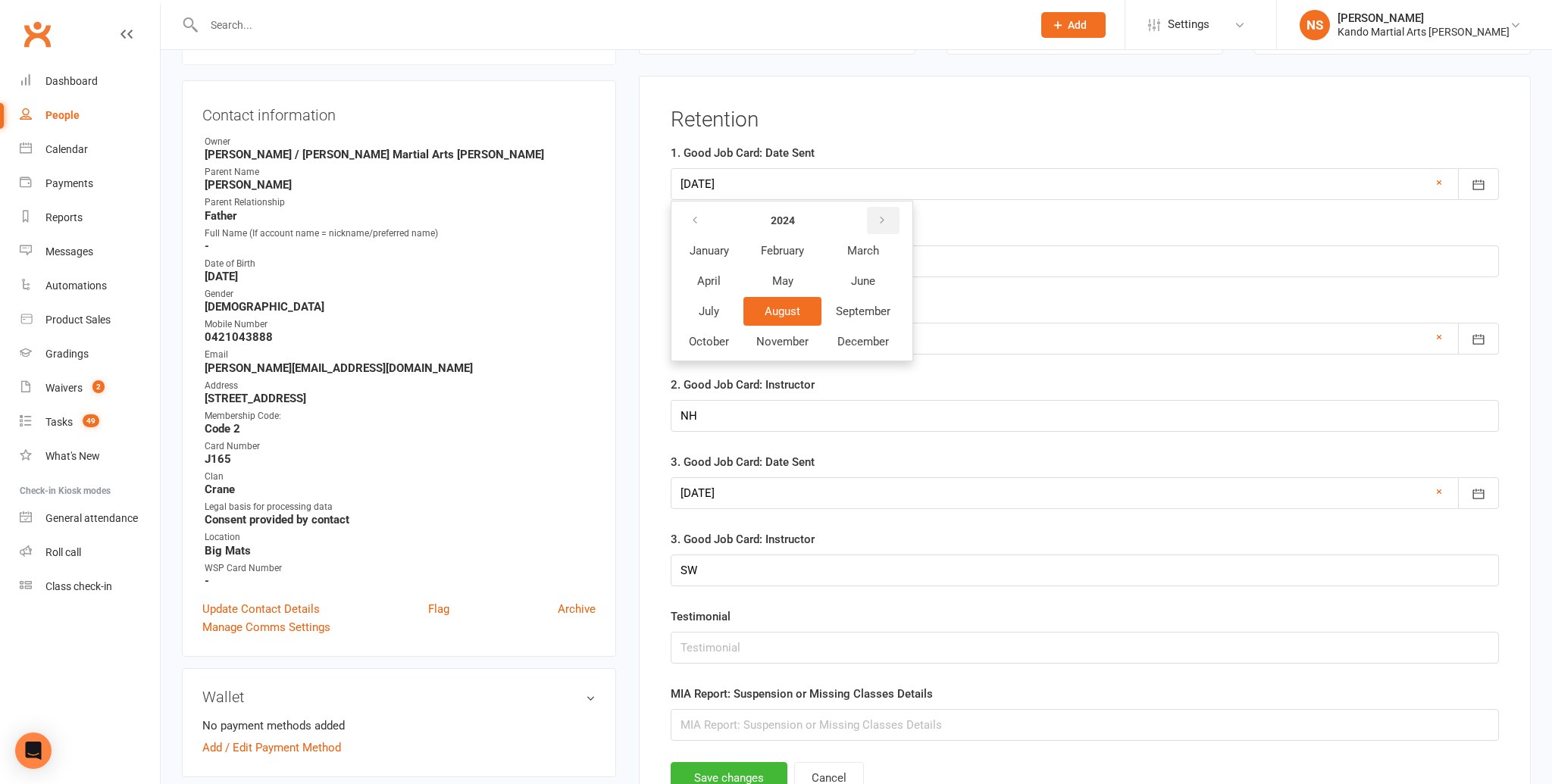
click at [876, 217] on button "button" at bounding box center [883, 221] width 33 height 27
click at [729, 347] on button "October" at bounding box center [709, 342] width 66 height 29
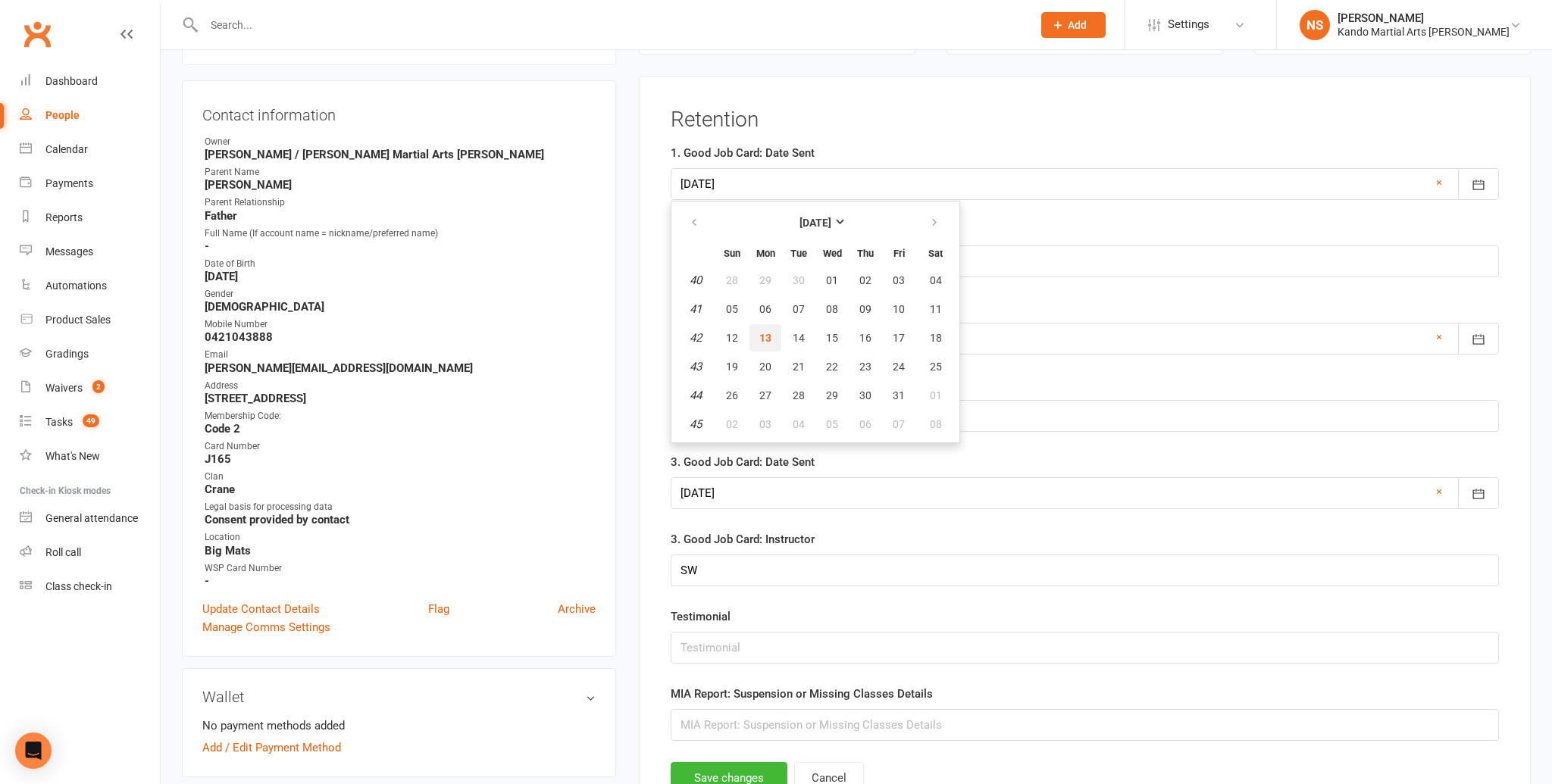
click at [769, 343] on span "13" at bounding box center [765, 338] width 12 height 12
type input "[DATE]"
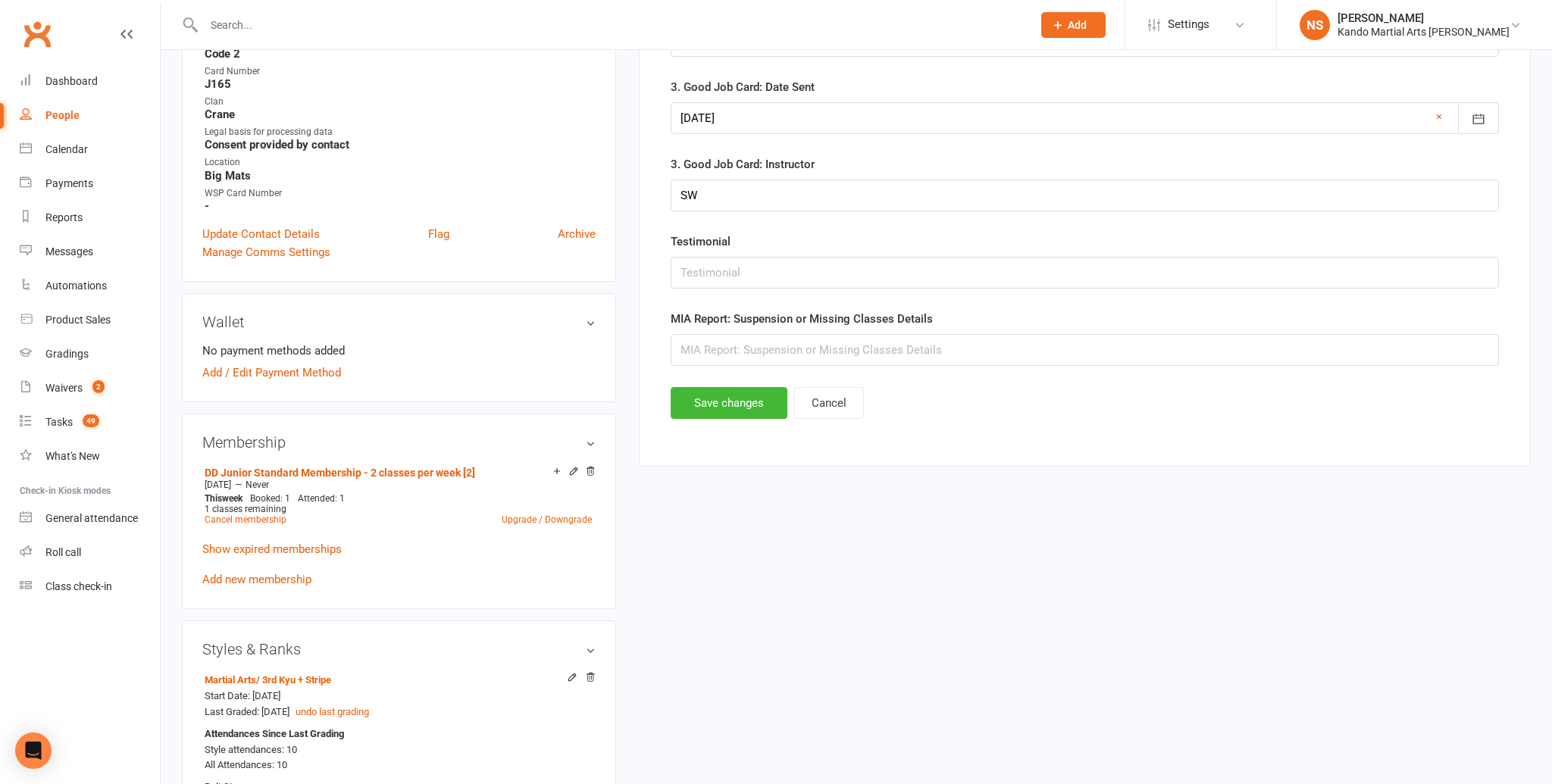
scroll to position [524, 0]
type input "[PERSON_NAME]"
click at [729, 401] on button "Save changes" at bounding box center [729, 403] width 116 height 32
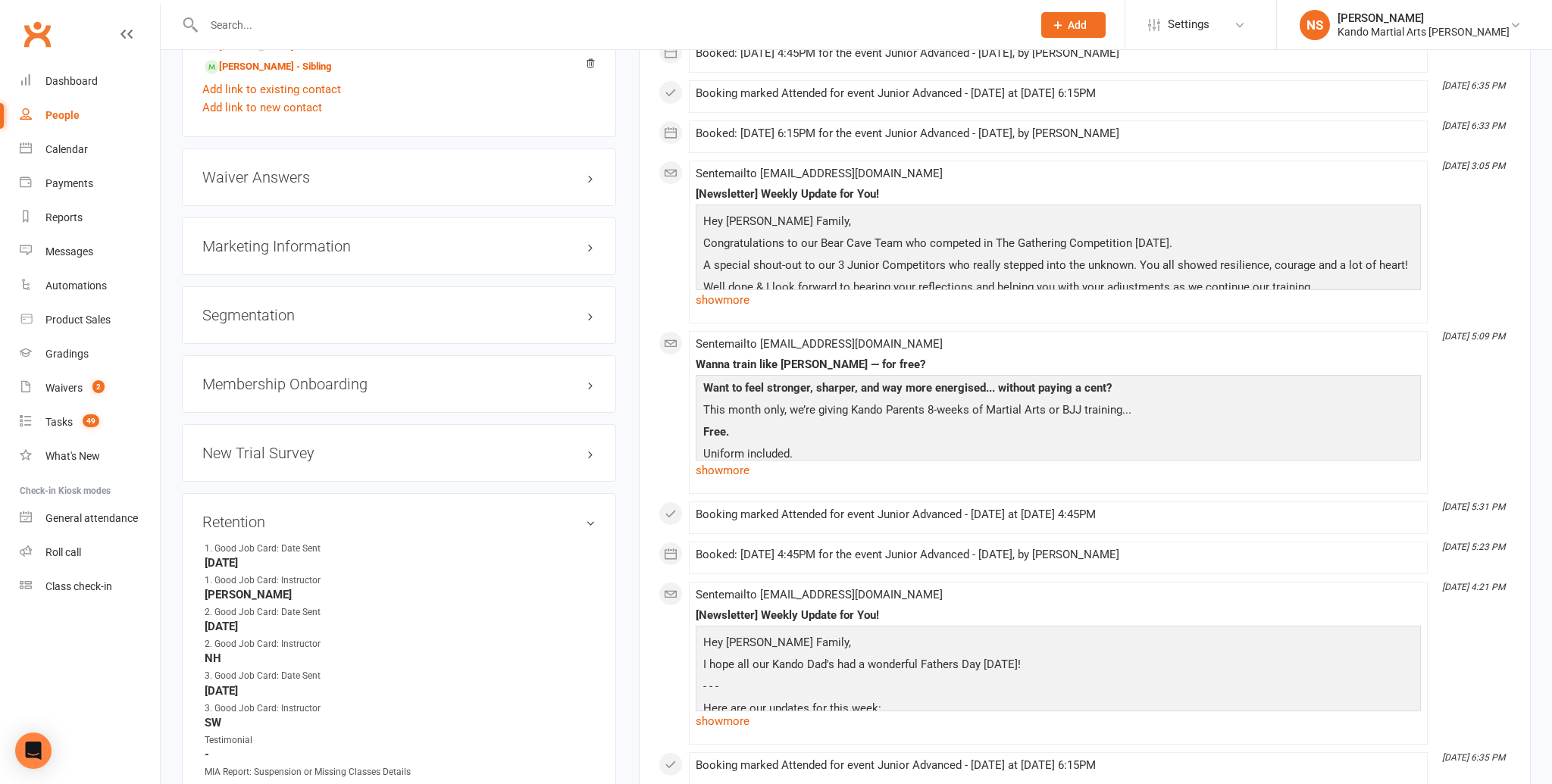
scroll to position [1623, 0]
